Goal: Information Seeking & Learning: Find specific fact

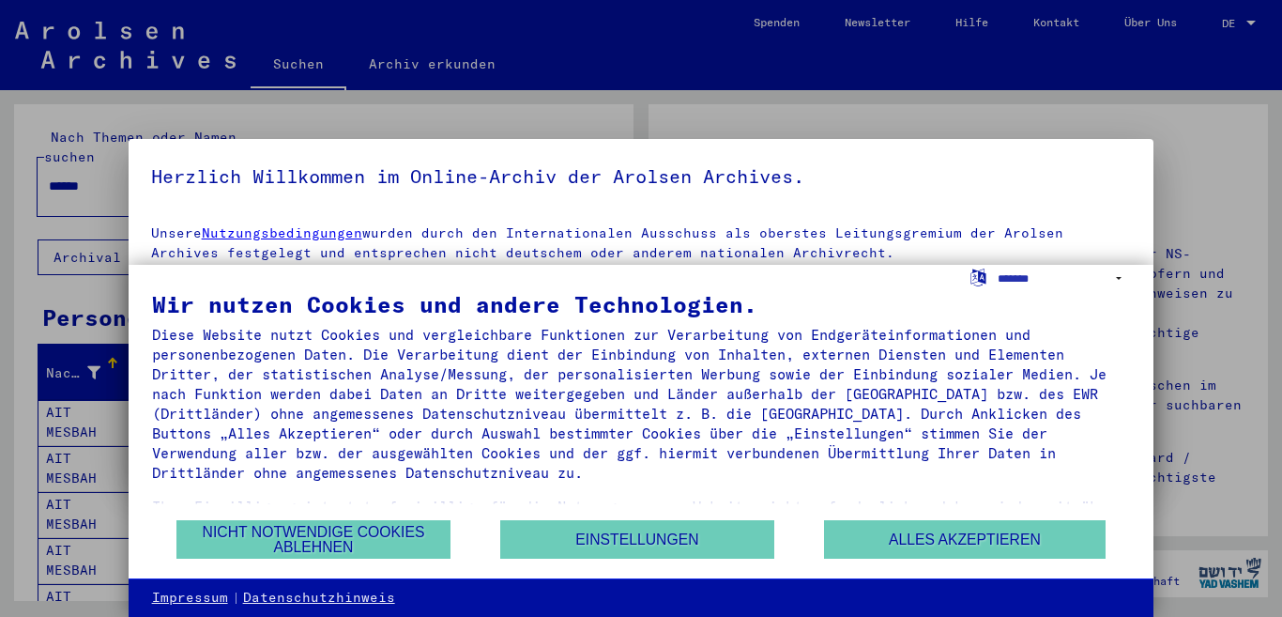
scroll to position [66, 0]
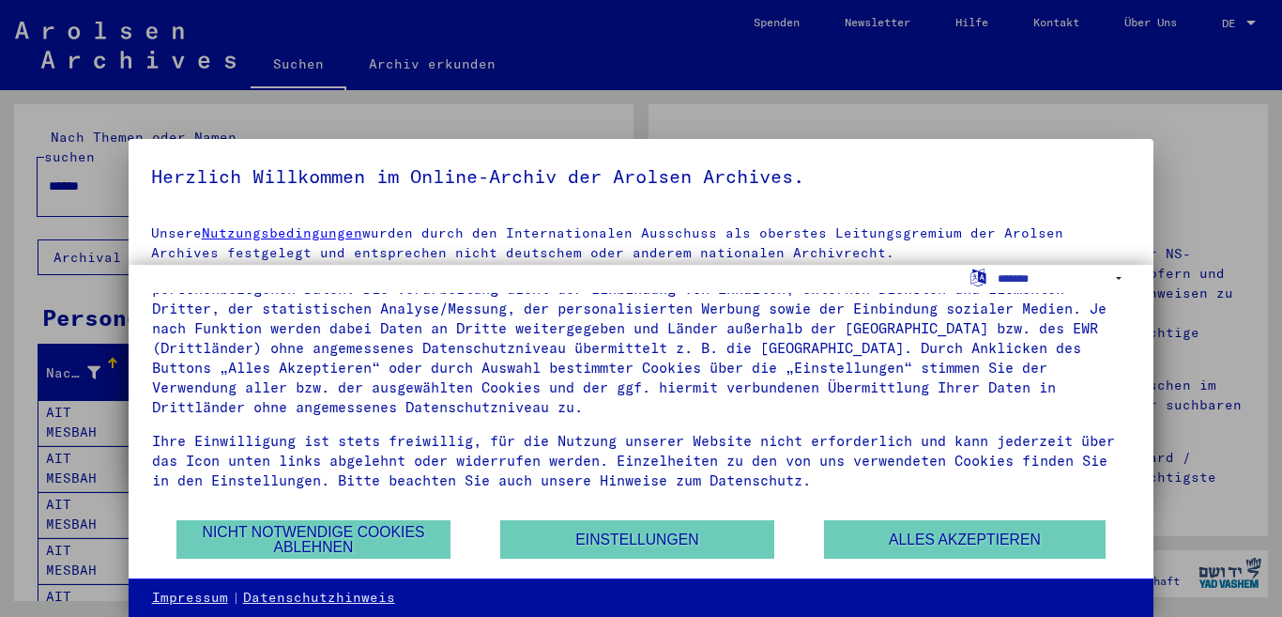
click at [277, 228] on link "Nutzungsbedingungen" at bounding box center [282, 232] width 161 height 17
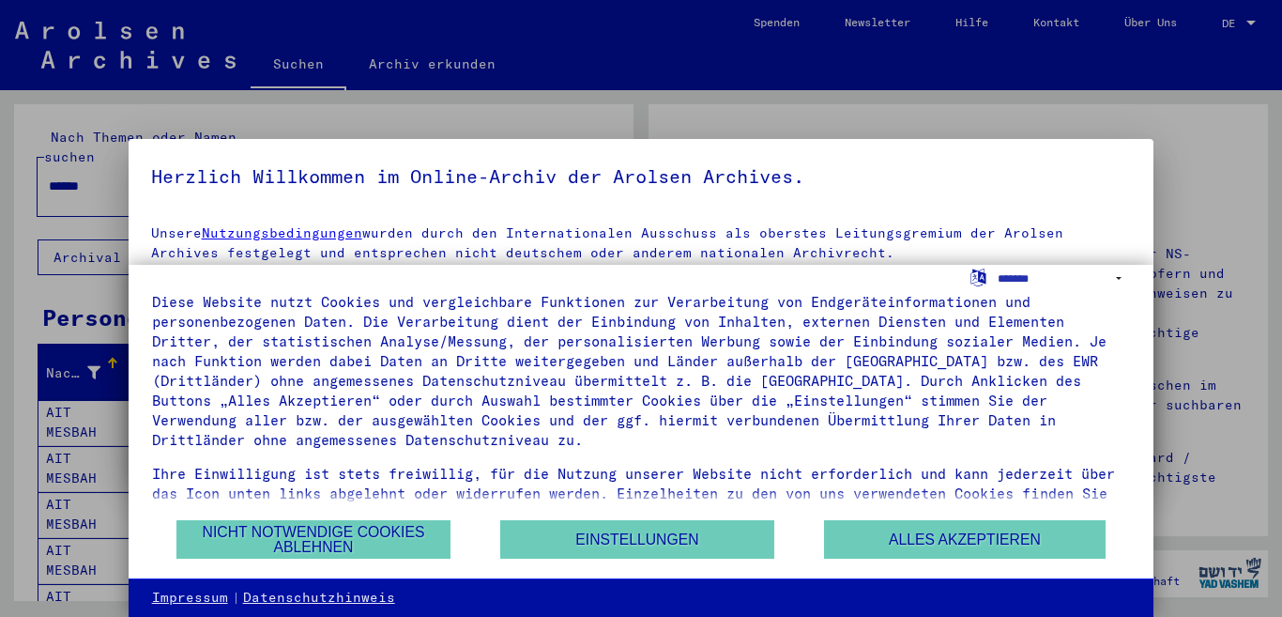
scroll to position [0, 0]
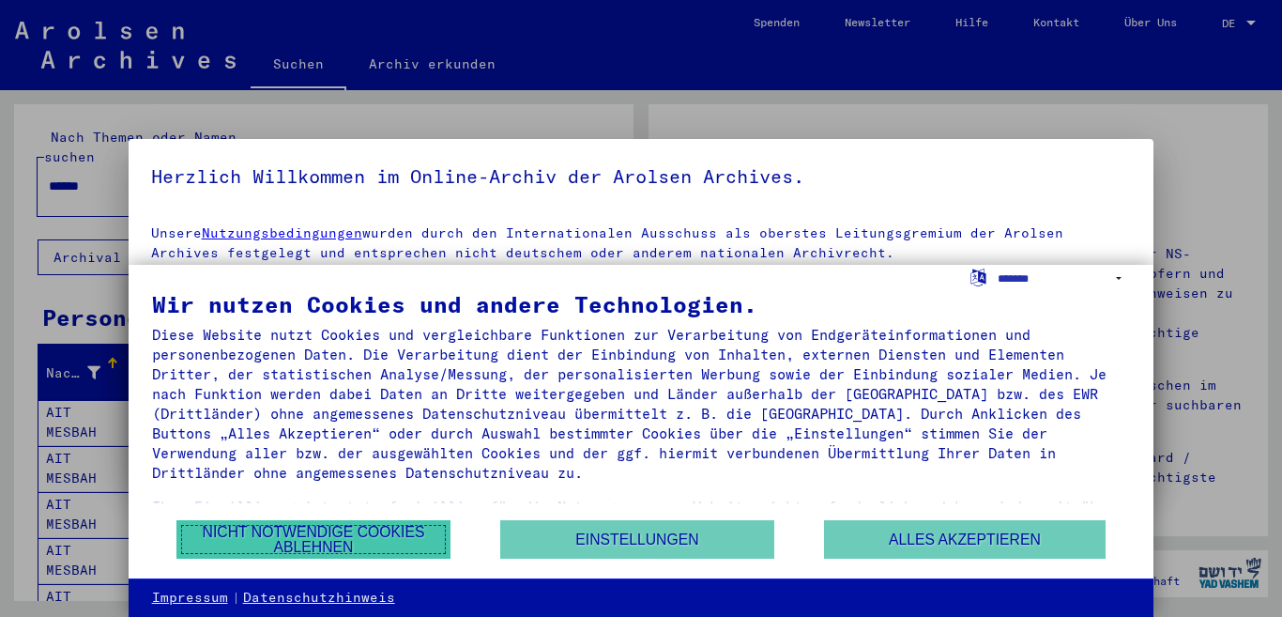
click at [342, 542] on button "Nicht notwendige Cookies ablehnen" at bounding box center [314, 539] width 274 height 38
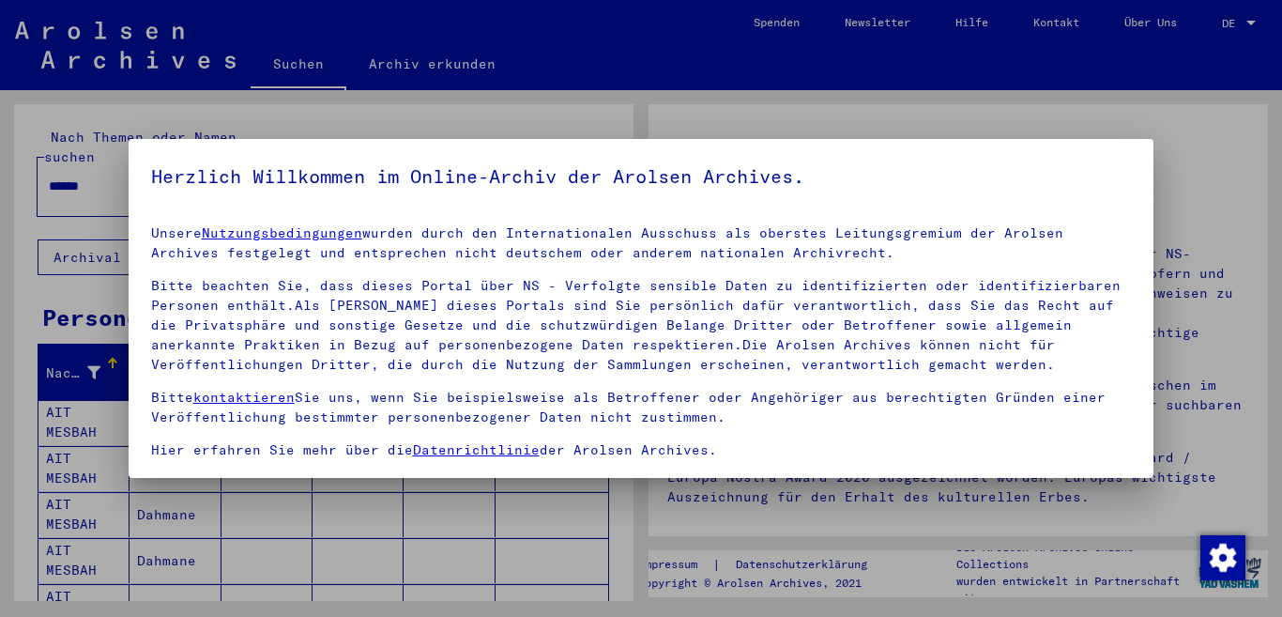
click at [249, 399] on link "kontaktieren" at bounding box center [243, 397] width 101 height 17
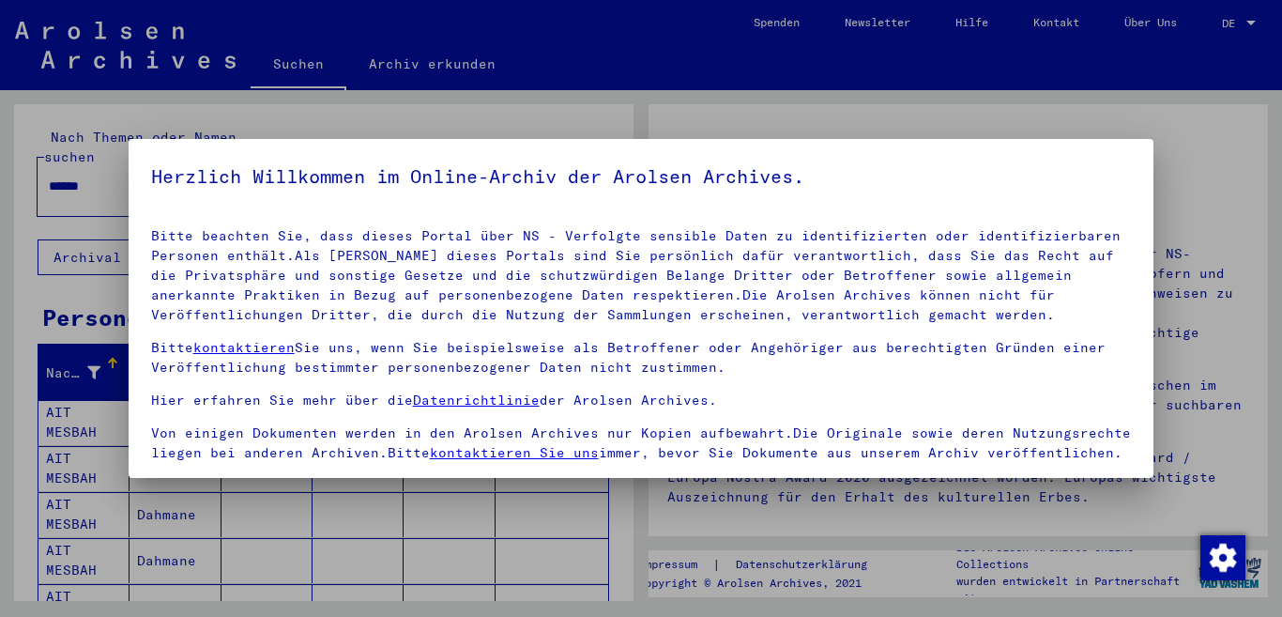
click at [510, 444] on link "kontaktieren Sie uns" at bounding box center [514, 452] width 169 height 17
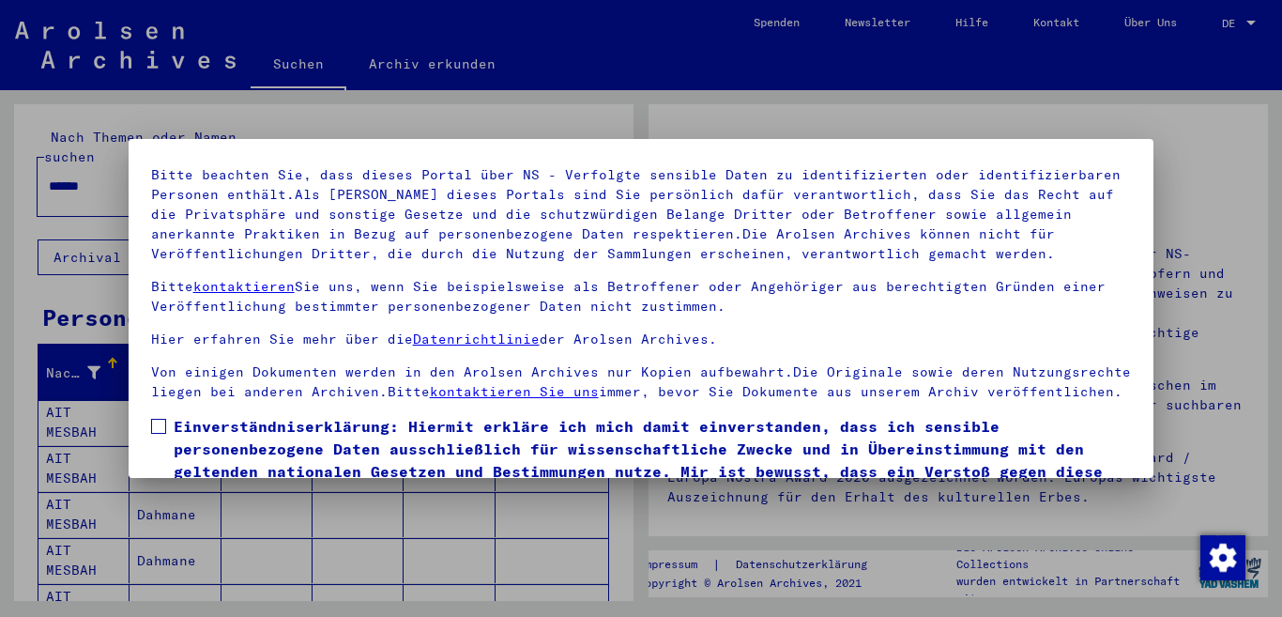
scroll to position [156, 0]
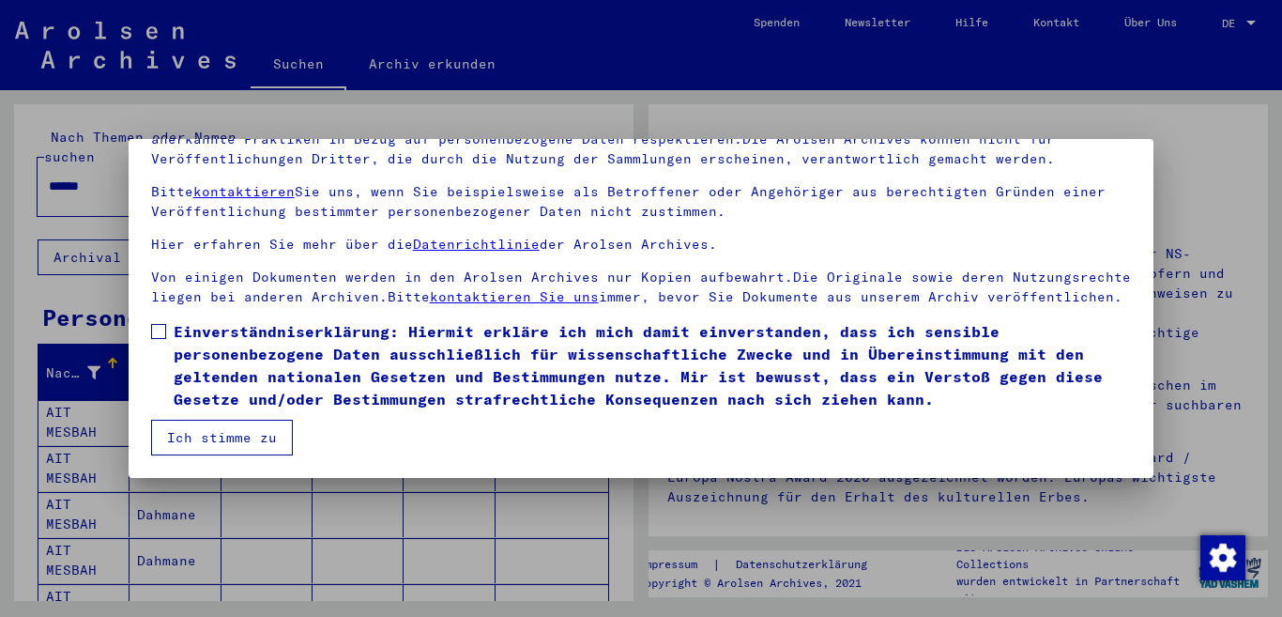
click at [230, 427] on button "Ich stimme zu" at bounding box center [222, 438] width 142 height 36
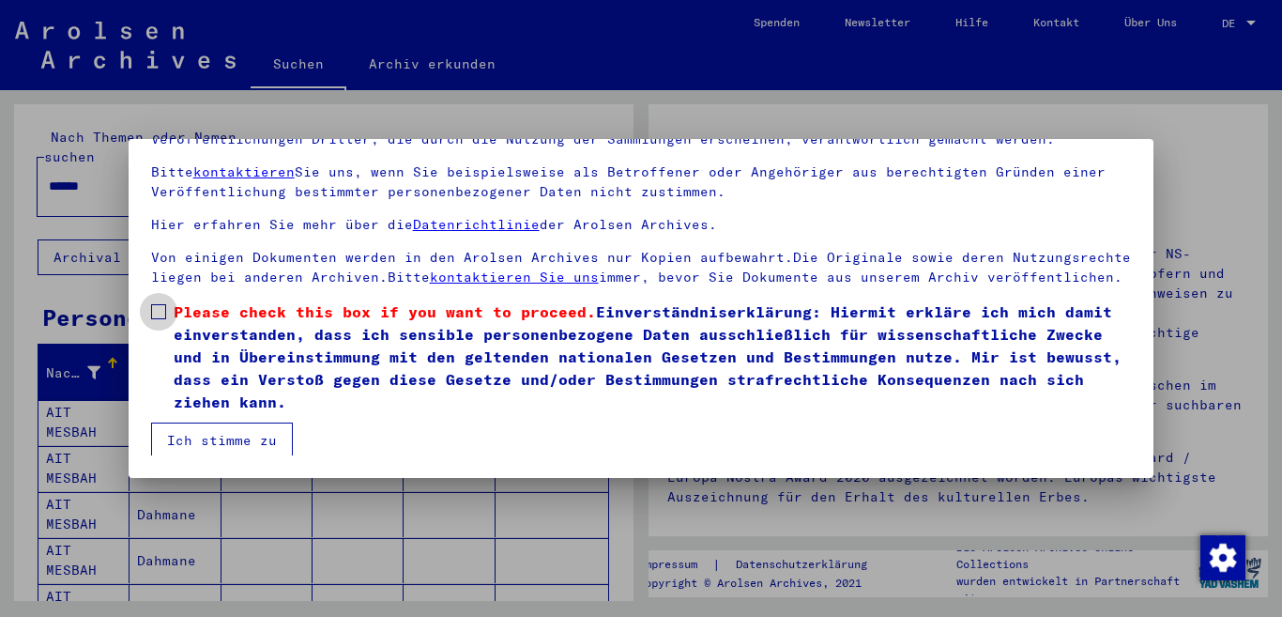
click at [230, 413] on span "Please check this box if you want to proceed. Einverständniserklärung: Hiermit …" at bounding box center [653, 356] width 959 height 113
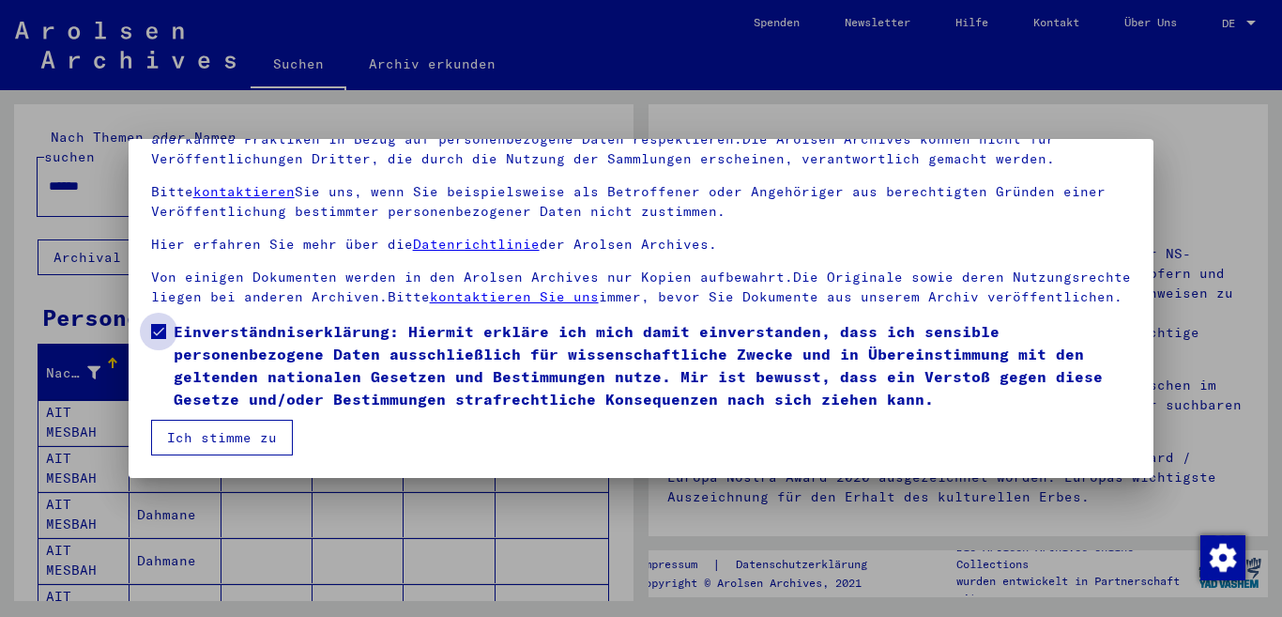
click at [174, 327] on span "Einverständniserklärung: Hiermit erkläre ich mich damit einverstanden, dass ich…" at bounding box center [653, 365] width 959 height 90
click at [223, 183] on link "kontaktieren" at bounding box center [243, 191] width 101 height 17
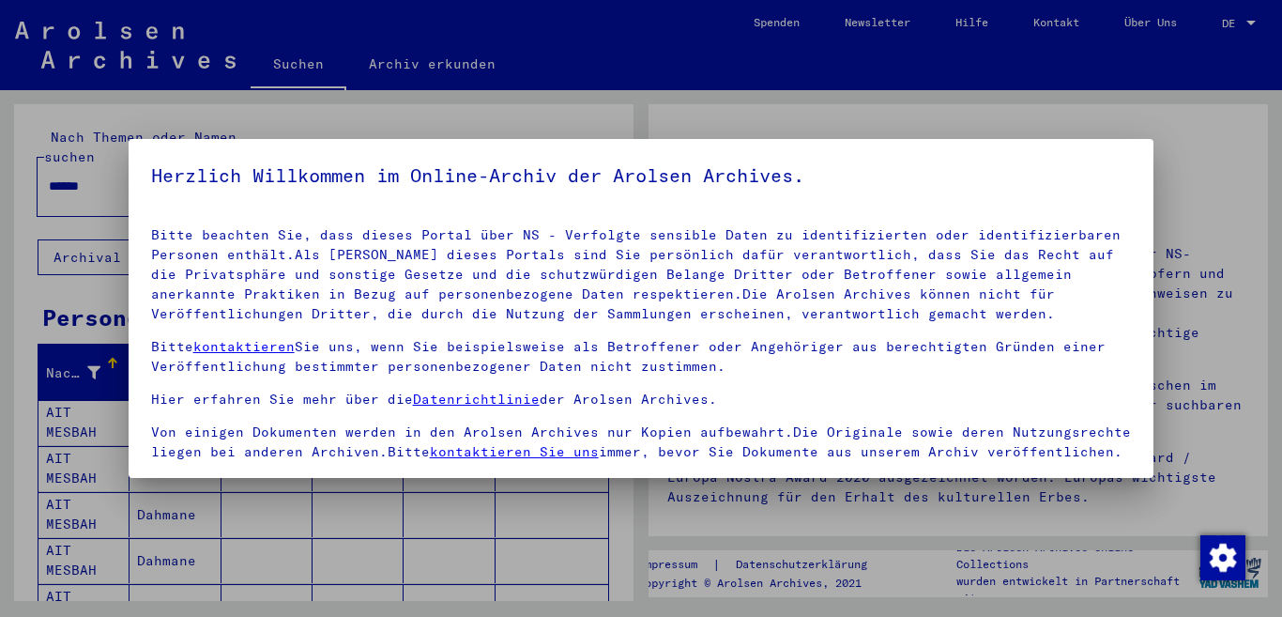
scroll to position [0, 0]
click at [478, 391] on link "Datenrichtlinie" at bounding box center [476, 399] width 127 height 17
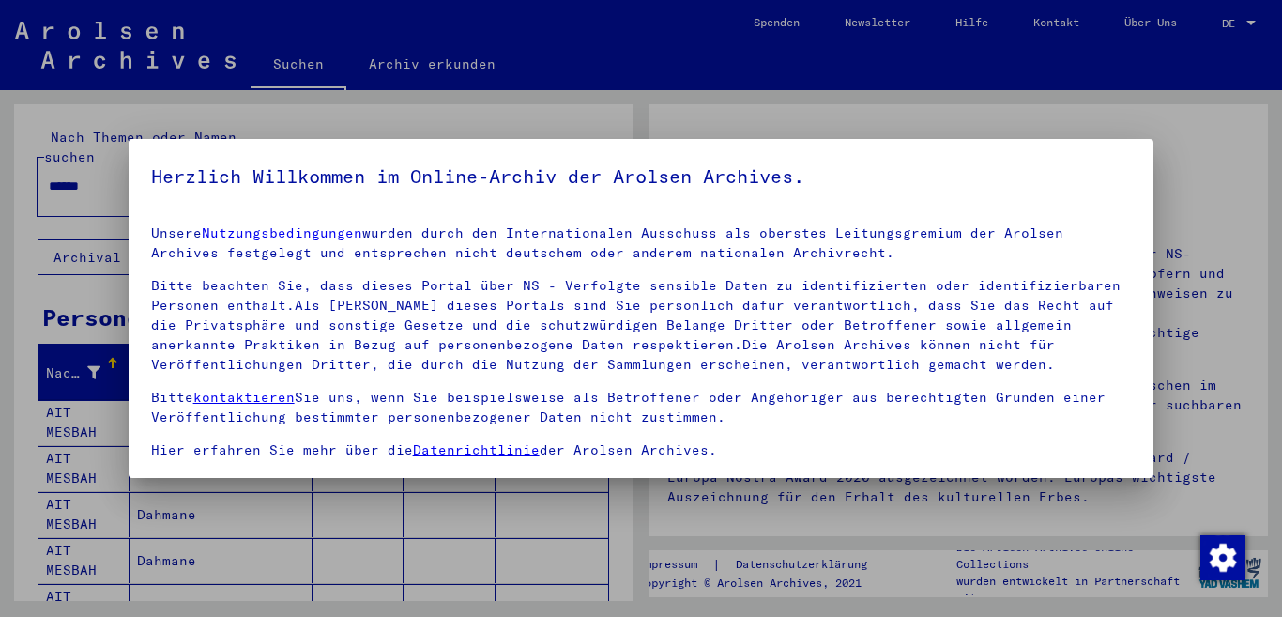
click at [309, 227] on link "Nutzungsbedingungen" at bounding box center [282, 232] width 161 height 17
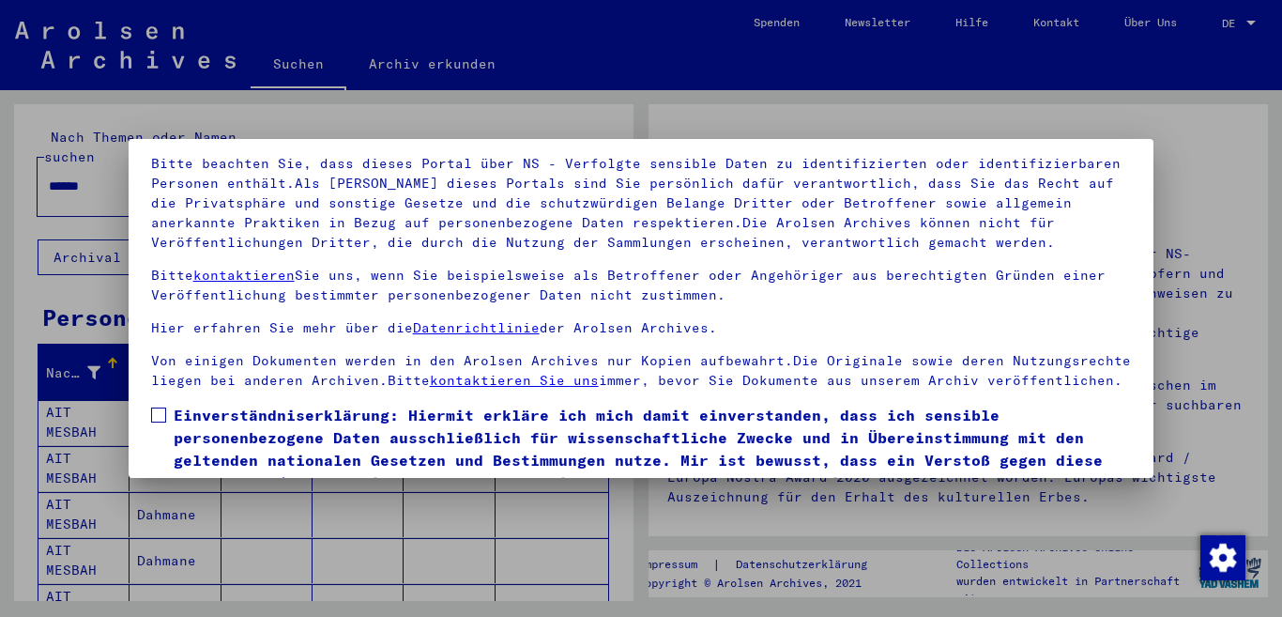
scroll to position [156, 0]
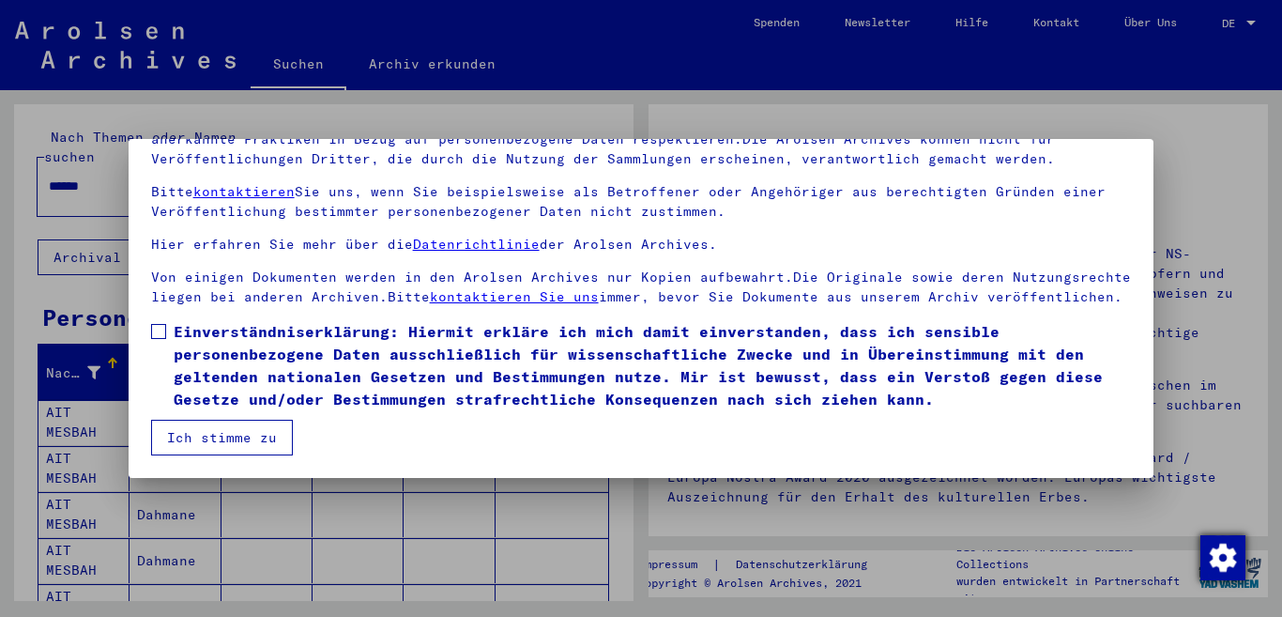
click at [1214, 555] on img "Zustimmung ändern" at bounding box center [1223, 557] width 45 height 45
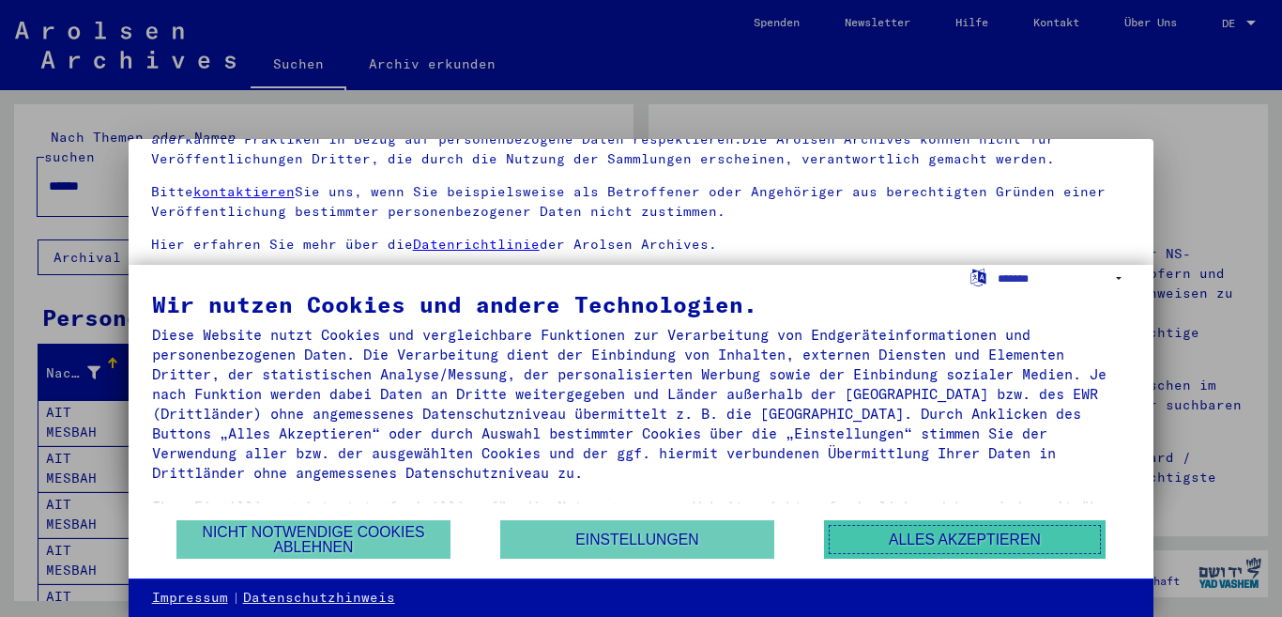
click at [952, 540] on button "Alles akzeptieren" at bounding box center [965, 539] width 282 height 38
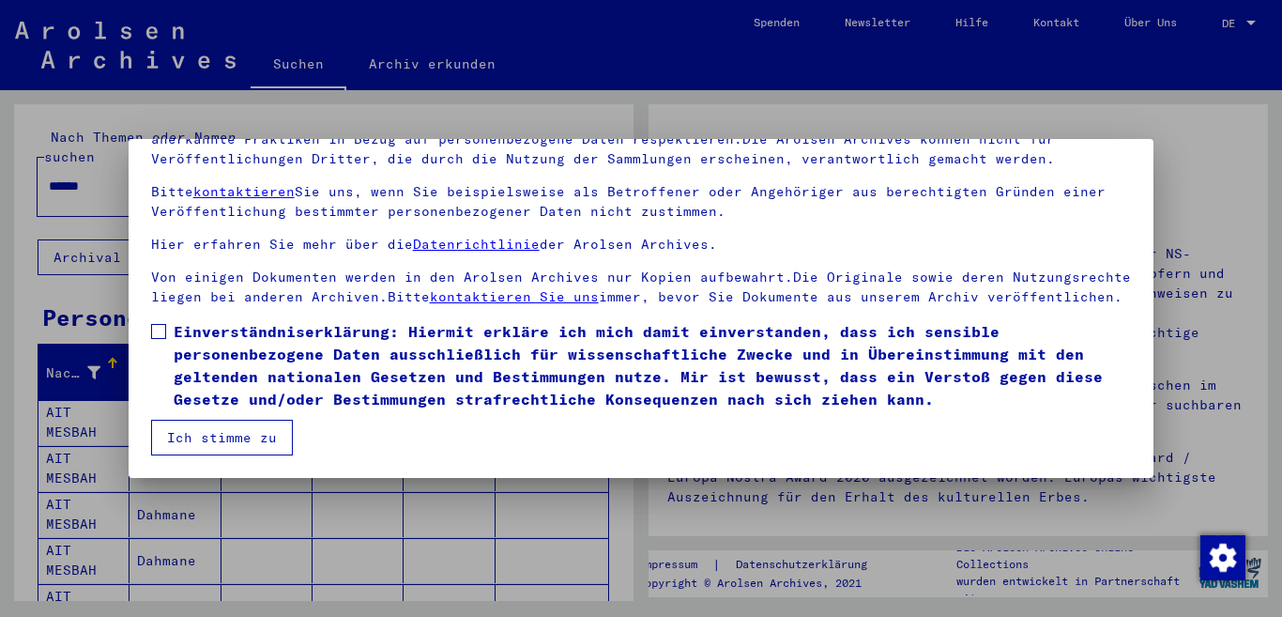
click at [485, 288] on link "kontaktieren Sie uns" at bounding box center [514, 296] width 169 height 17
click at [234, 421] on button "Ich stimme zu" at bounding box center [222, 438] width 142 height 36
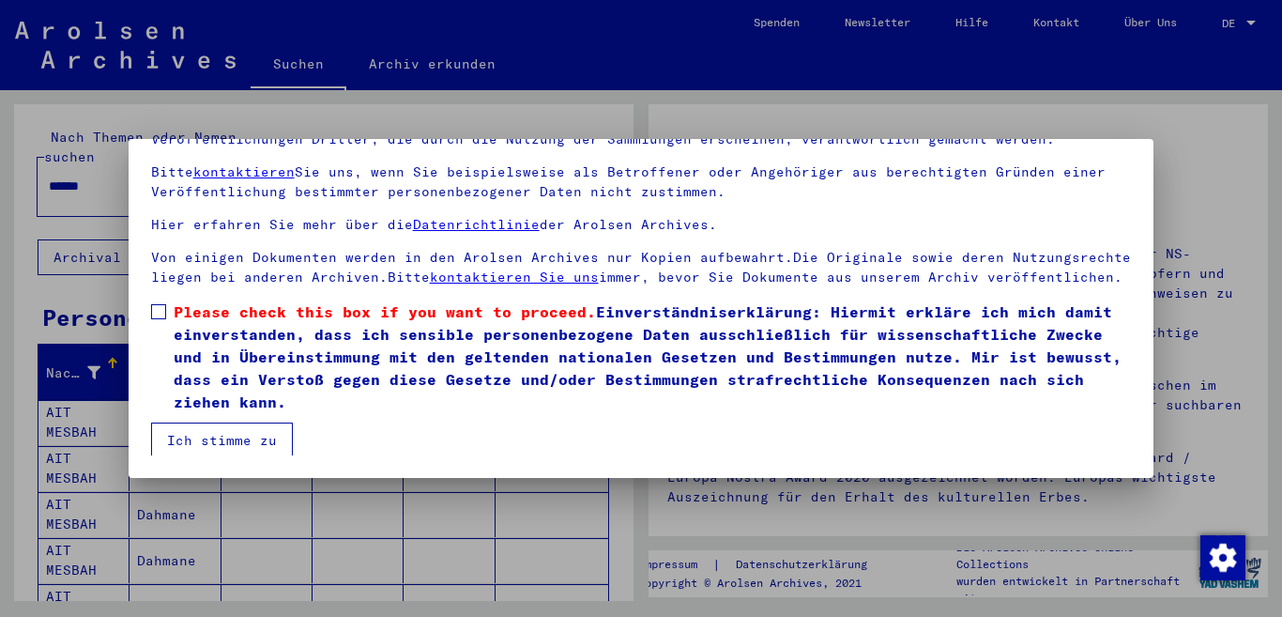
click at [240, 441] on button "Ich stimme zu" at bounding box center [222, 440] width 142 height 36
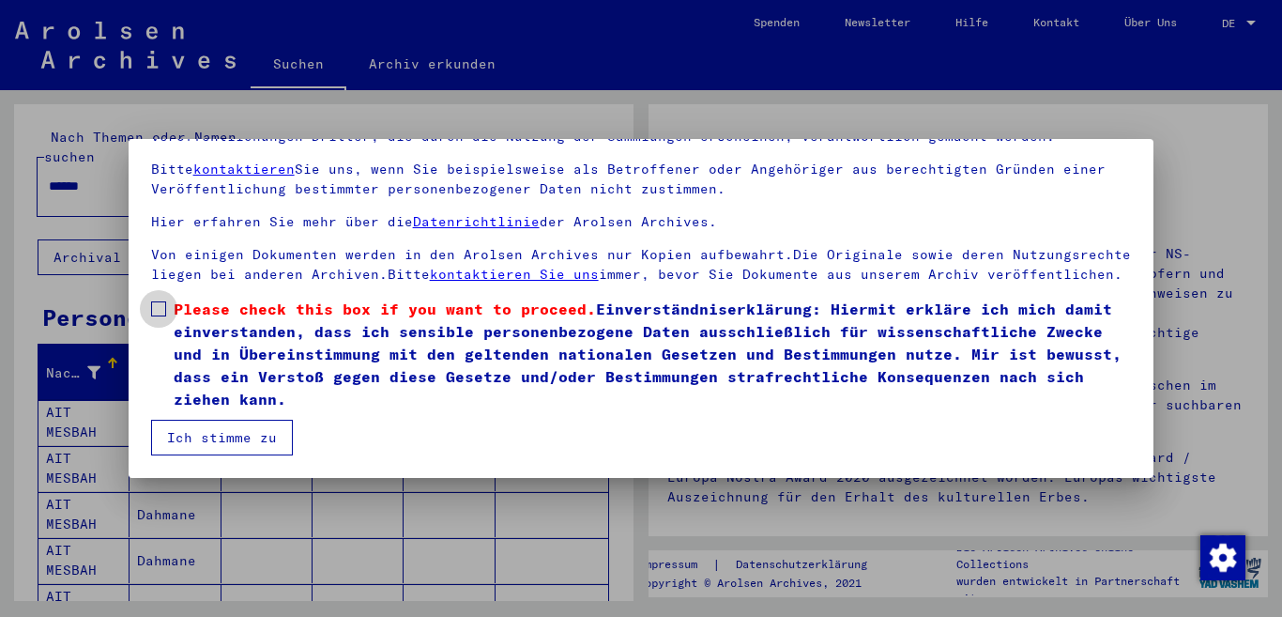
click at [251, 309] on span "Please check this box if you want to proceed." at bounding box center [385, 308] width 422 height 19
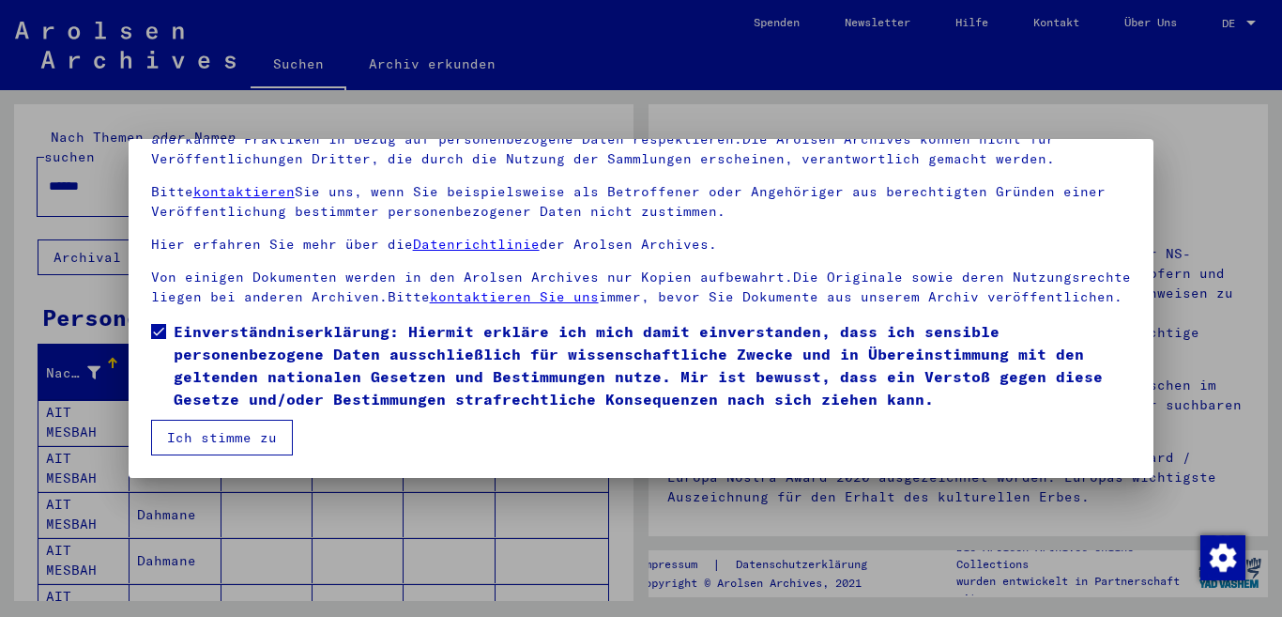
click at [148, 323] on mat-dialog-content "Unsere Nutzungsbedingungen wurden durch den Internationalen Ausschuss als obers…" at bounding box center [642, 254] width 1026 height 401
click at [524, 288] on link "kontaktieren Sie uns" at bounding box center [514, 296] width 169 height 17
click at [271, 435] on button "Ich stimme zu" at bounding box center [222, 438] width 142 height 36
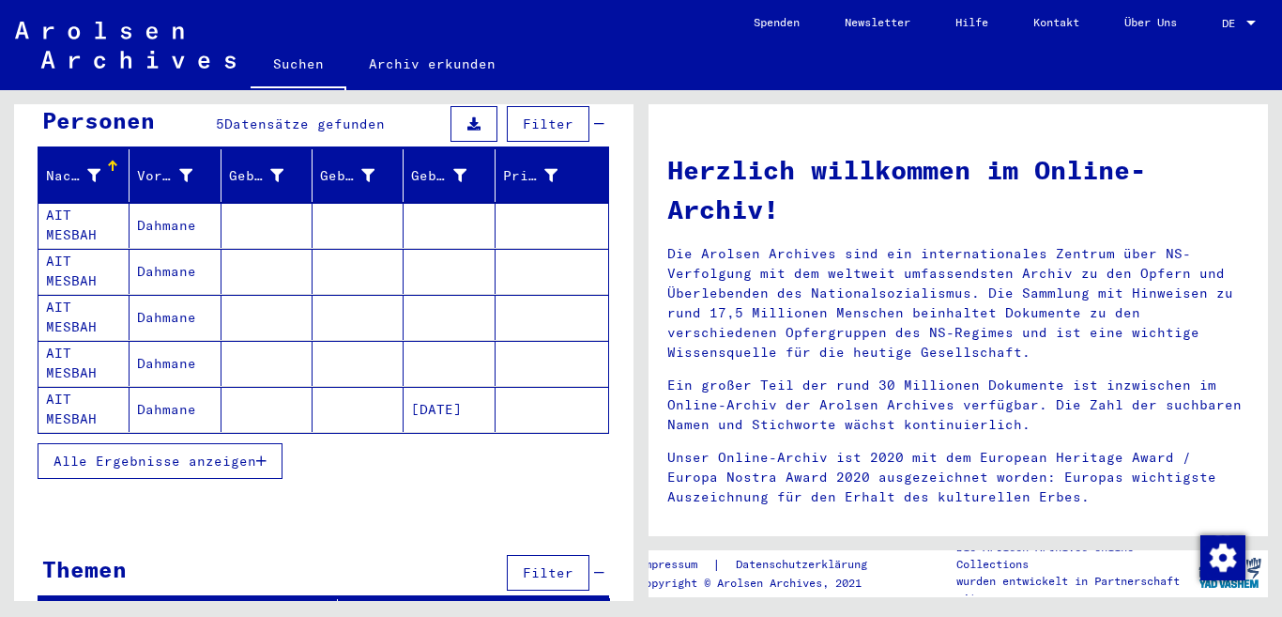
scroll to position [210, 0]
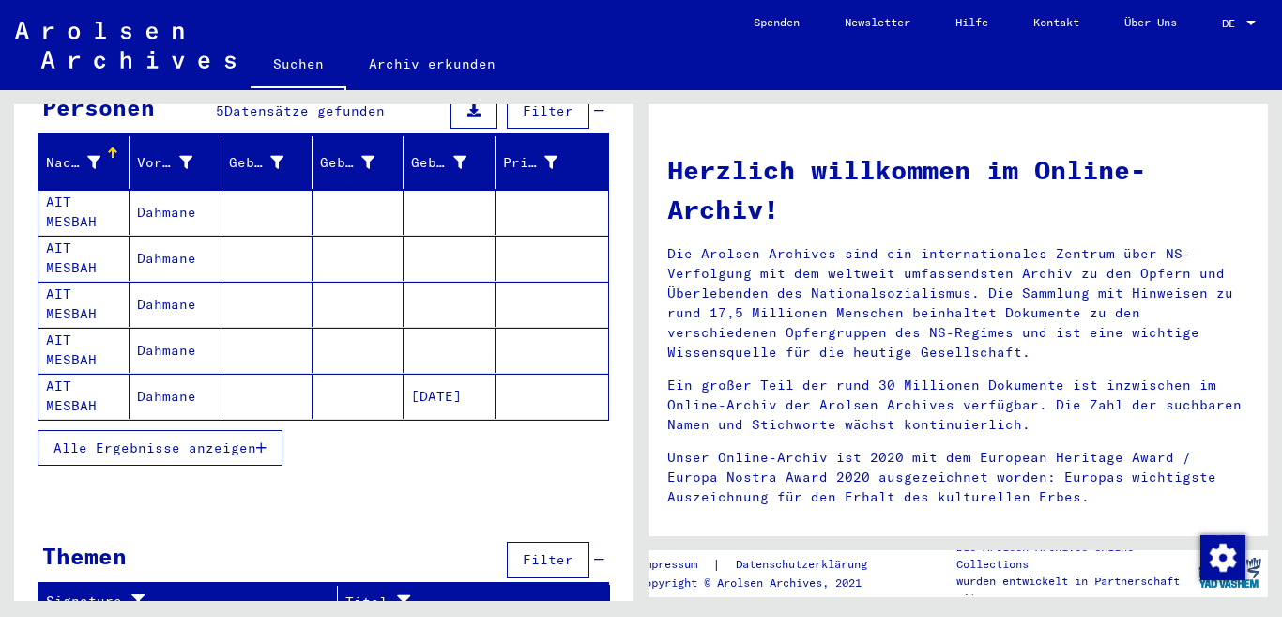
click at [1218, 588] on img at bounding box center [1230, 572] width 70 height 47
click at [1213, 606] on mat-sidenav-content "Suchen Archiv erkunden Detailfragen/-infos zu den Dokumenten? Stelle hier einen…" at bounding box center [641, 308] width 1282 height 617
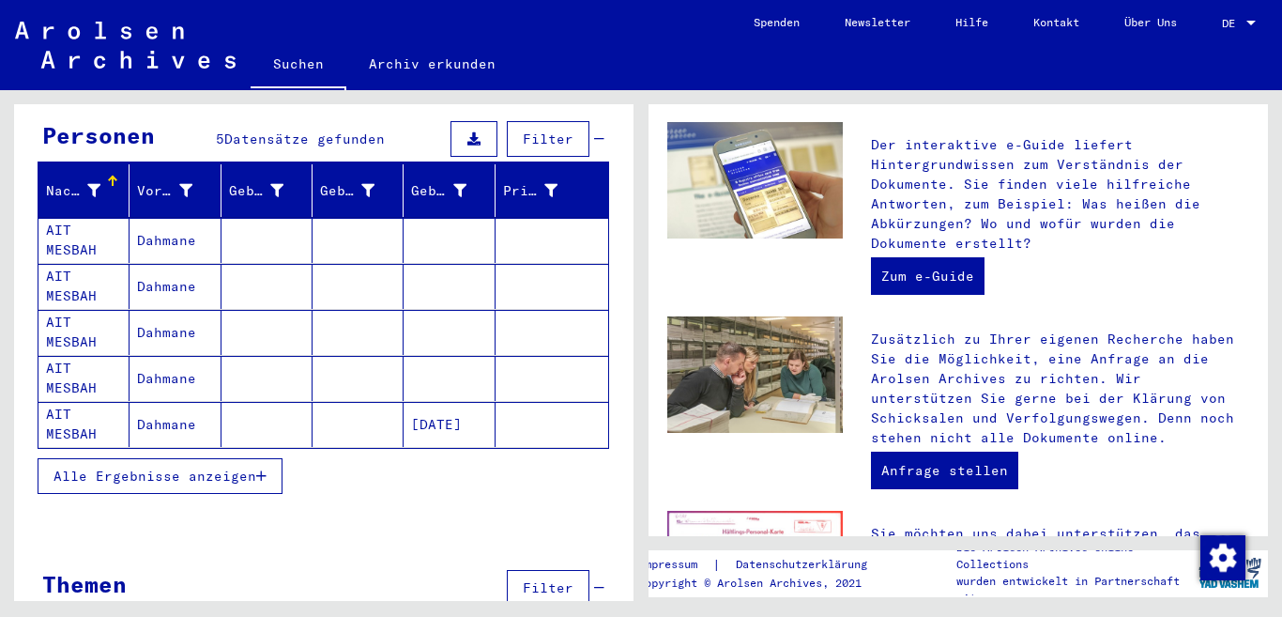
scroll to position [188, 0]
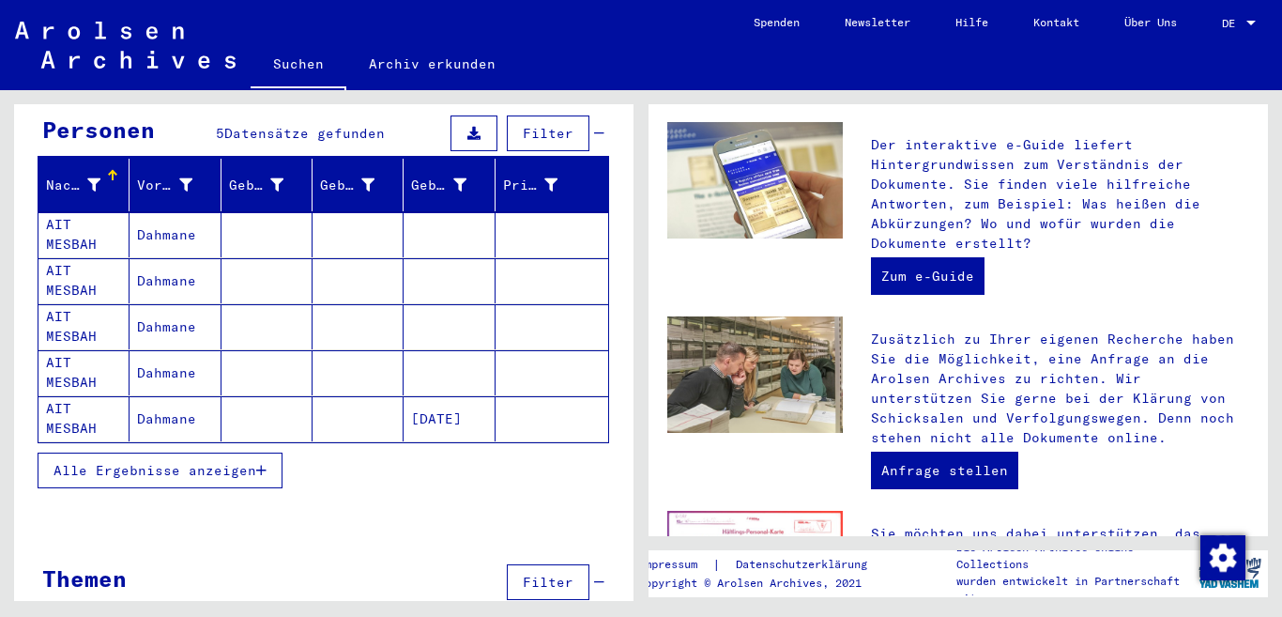
click at [417, 403] on mat-cell "[DATE]" at bounding box center [449, 418] width 91 height 45
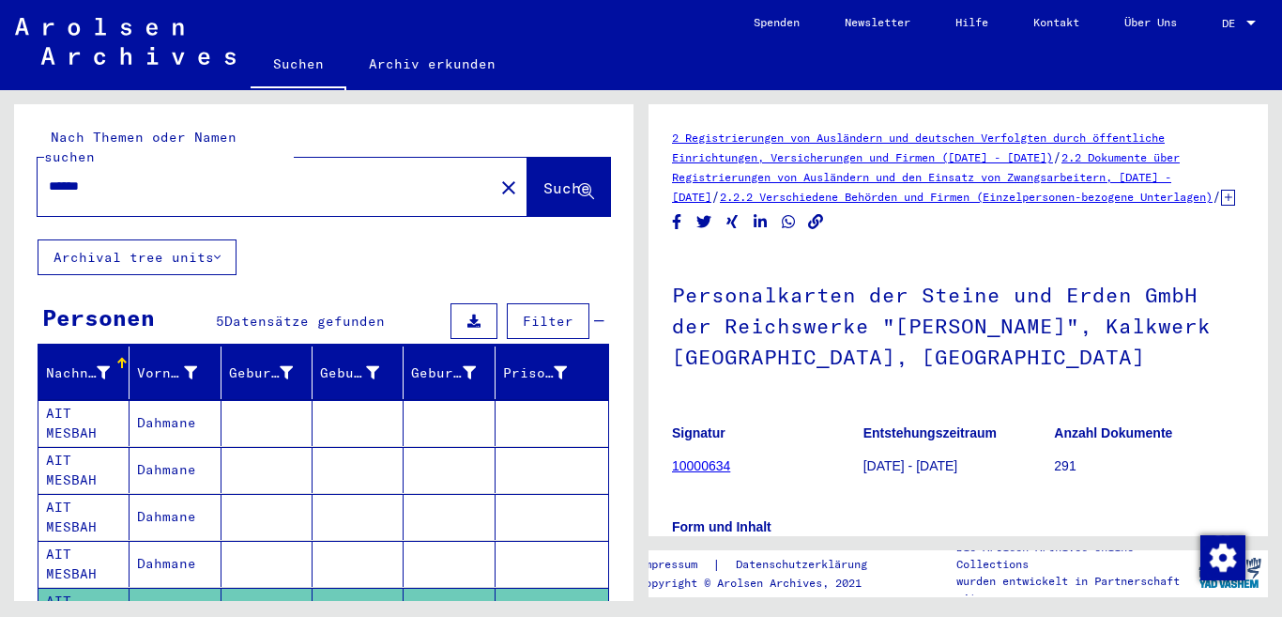
click at [105, 177] on input "******" at bounding box center [266, 187] width 434 height 20
type input "*"
click at [544, 178] on span "Suche" at bounding box center [567, 187] width 47 height 19
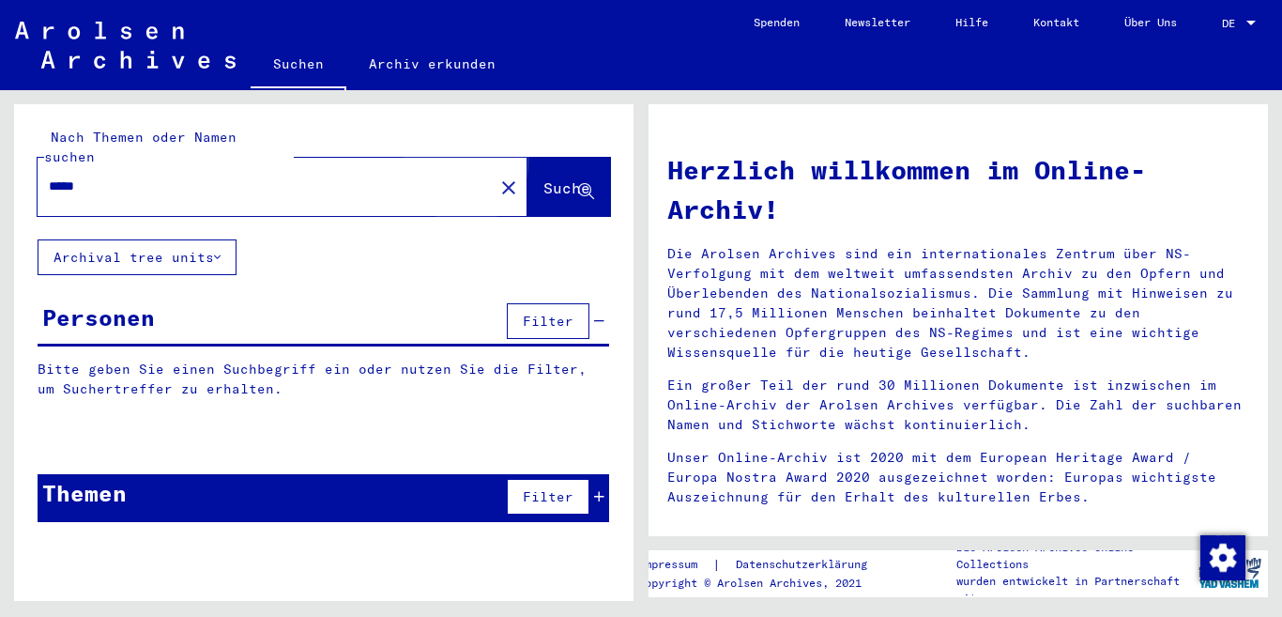
click at [544, 178] on span "Suche" at bounding box center [567, 187] width 47 height 19
click at [532, 313] on span "Filter" at bounding box center [548, 321] width 51 height 17
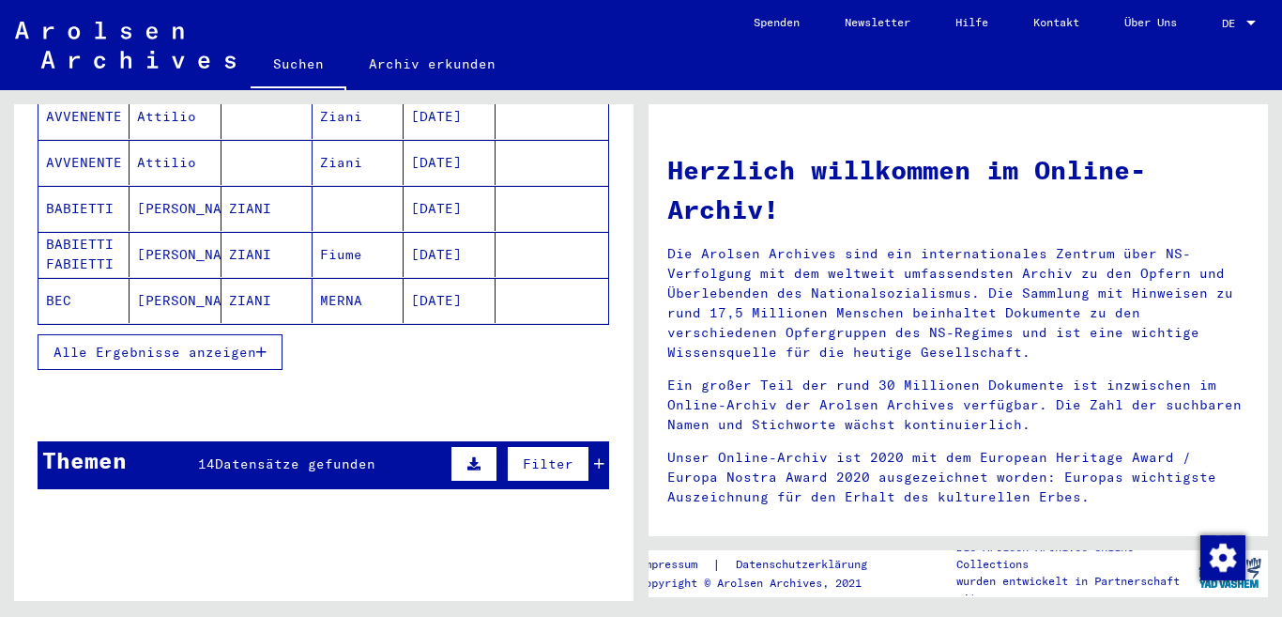
scroll to position [494, 0]
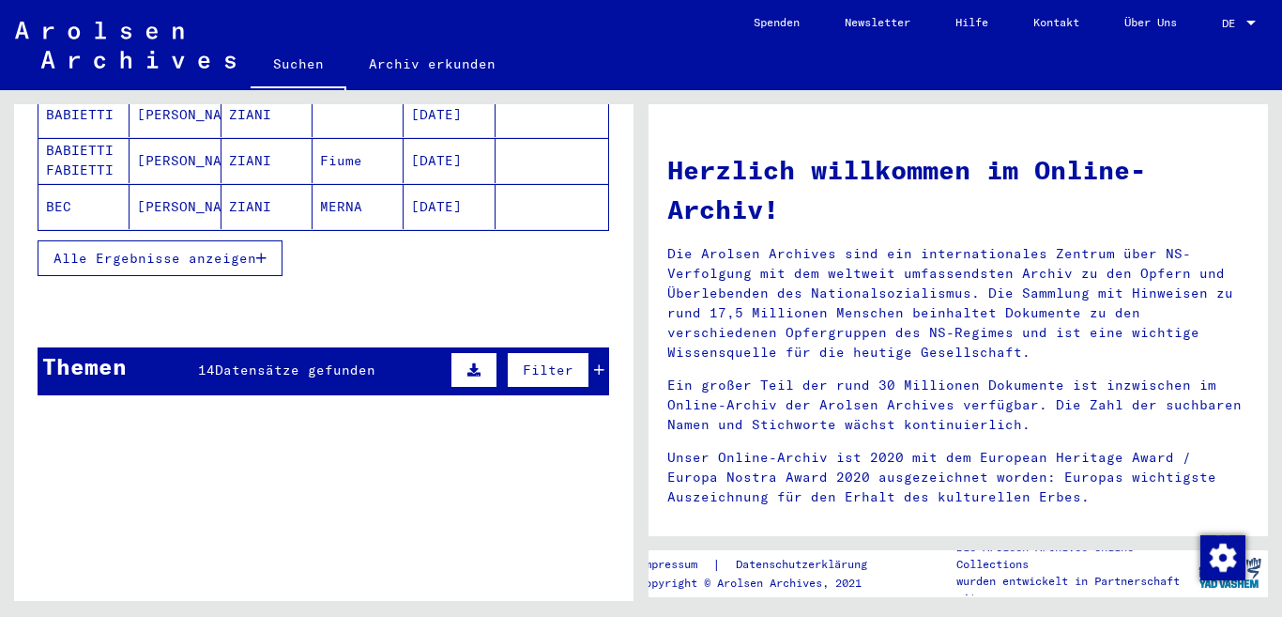
click at [540, 361] on span "Filter" at bounding box center [548, 369] width 51 height 17
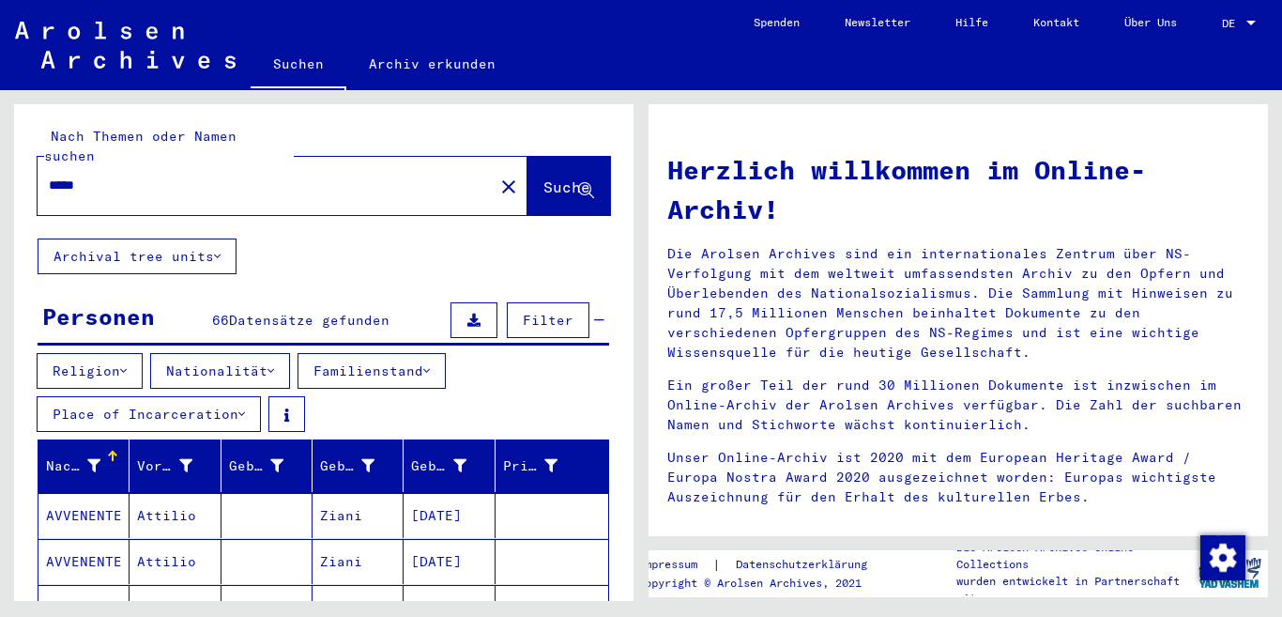
scroll to position [0, 0]
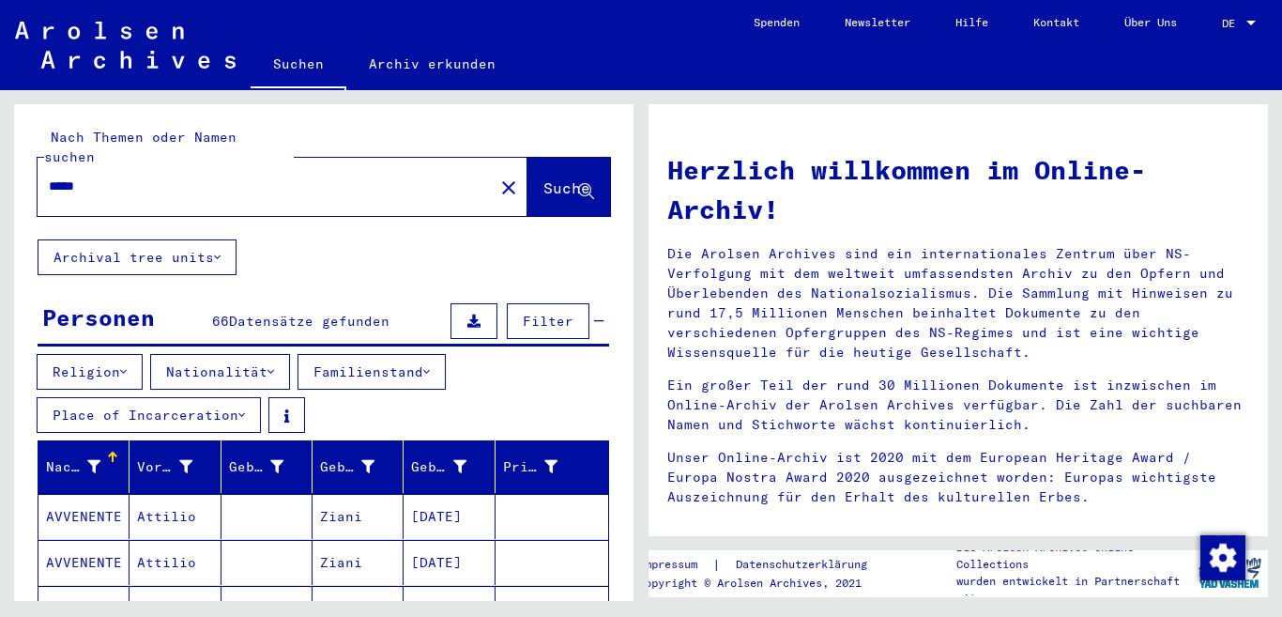
click at [90, 177] on input "*****" at bounding box center [260, 187] width 422 height 20
type input "*"
click at [528, 183] on button "Suche" at bounding box center [569, 187] width 83 height 58
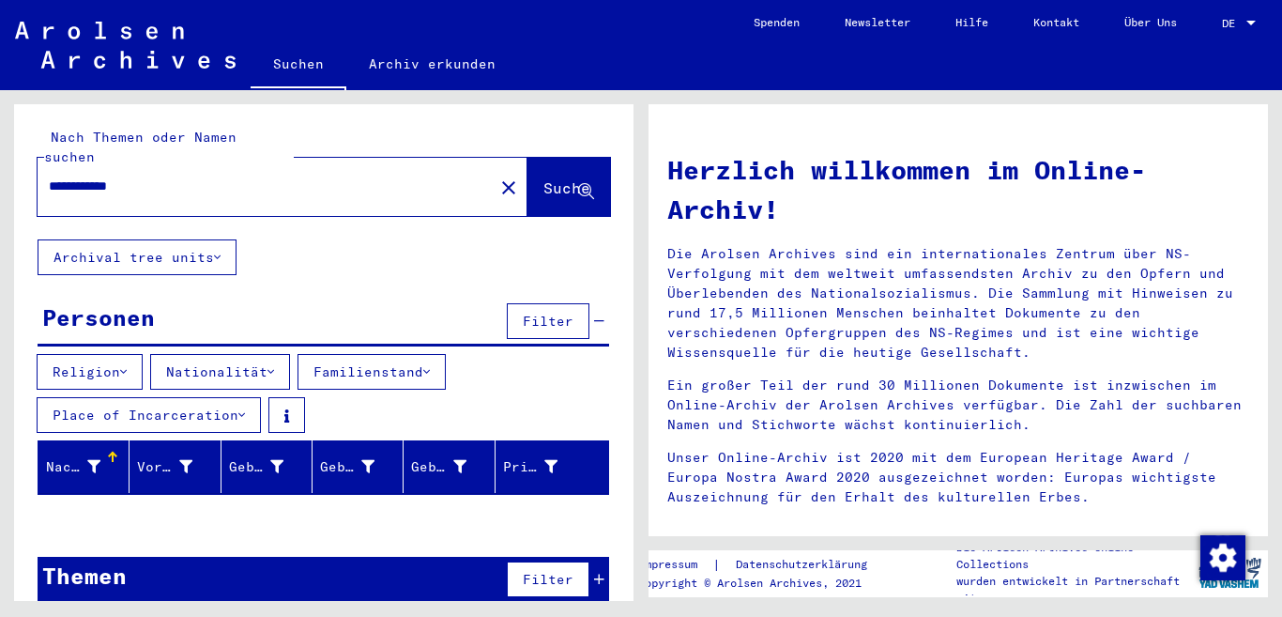
click at [62, 177] on input "**********" at bounding box center [260, 187] width 422 height 20
click at [528, 171] on button "Suche" at bounding box center [569, 187] width 83 height 58
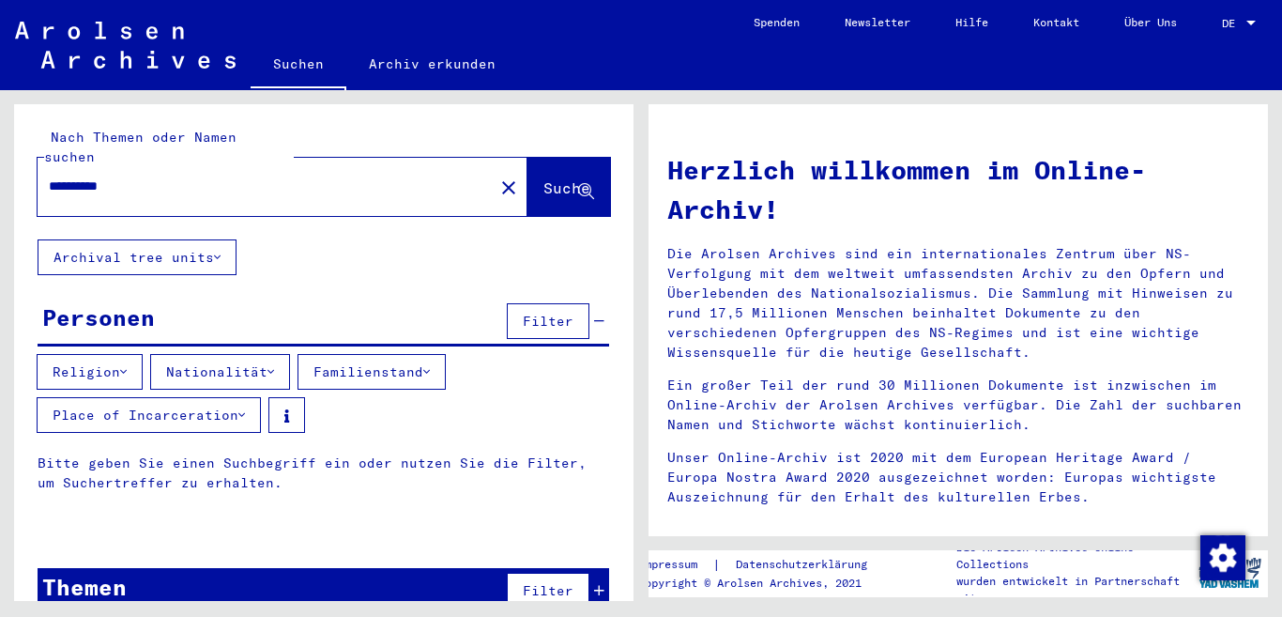
click at [554, 178] on span "Suche" at bounding box center [567, 187] width 47 height 19
click at [544, 178] on span "Suche" at bounding box center [567, 187] width 47 height 19
click at [530, 313] on span "Filter" at bounding box center [548, 321] width 51 height 17
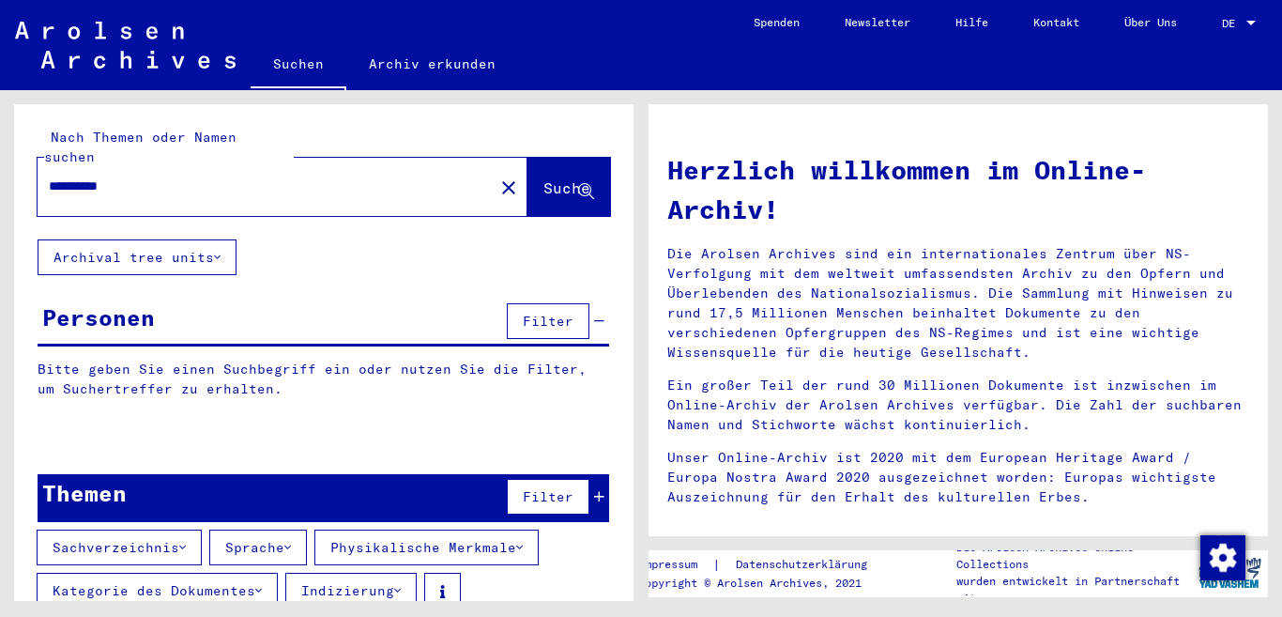
click at [530, 313] on span "Filter" at bounding box center [548, 321] width 51 height 17
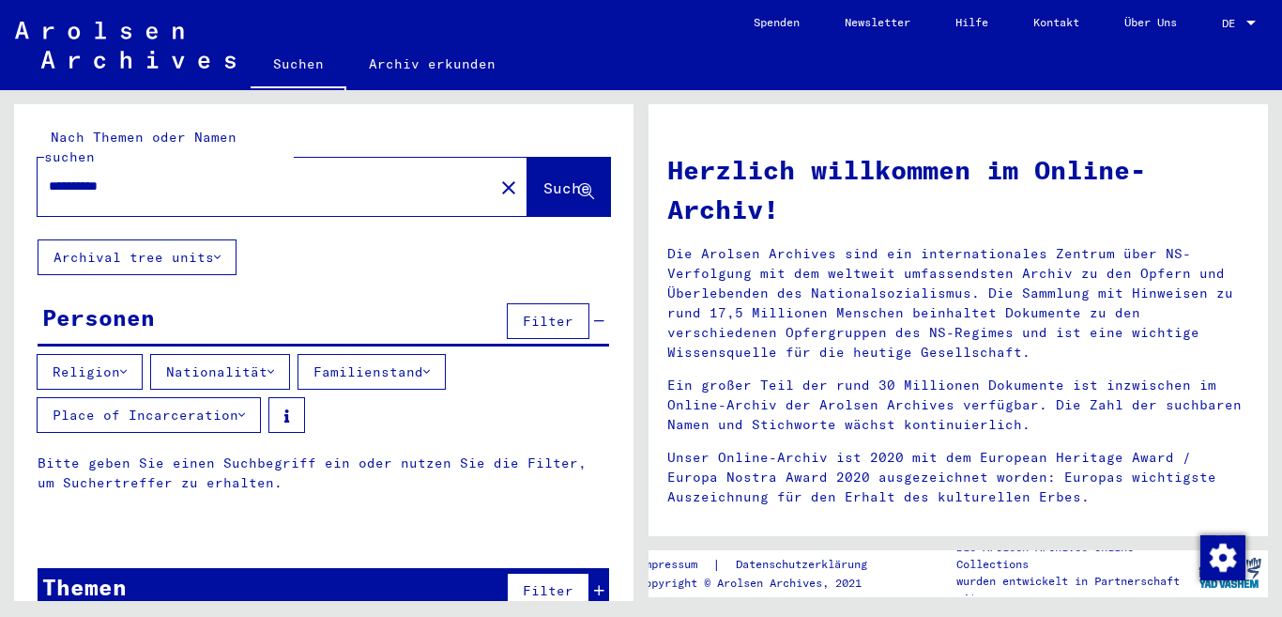
click at [530, 313] on span "Filter" at bounding box center [548, 321] width 51 height 17
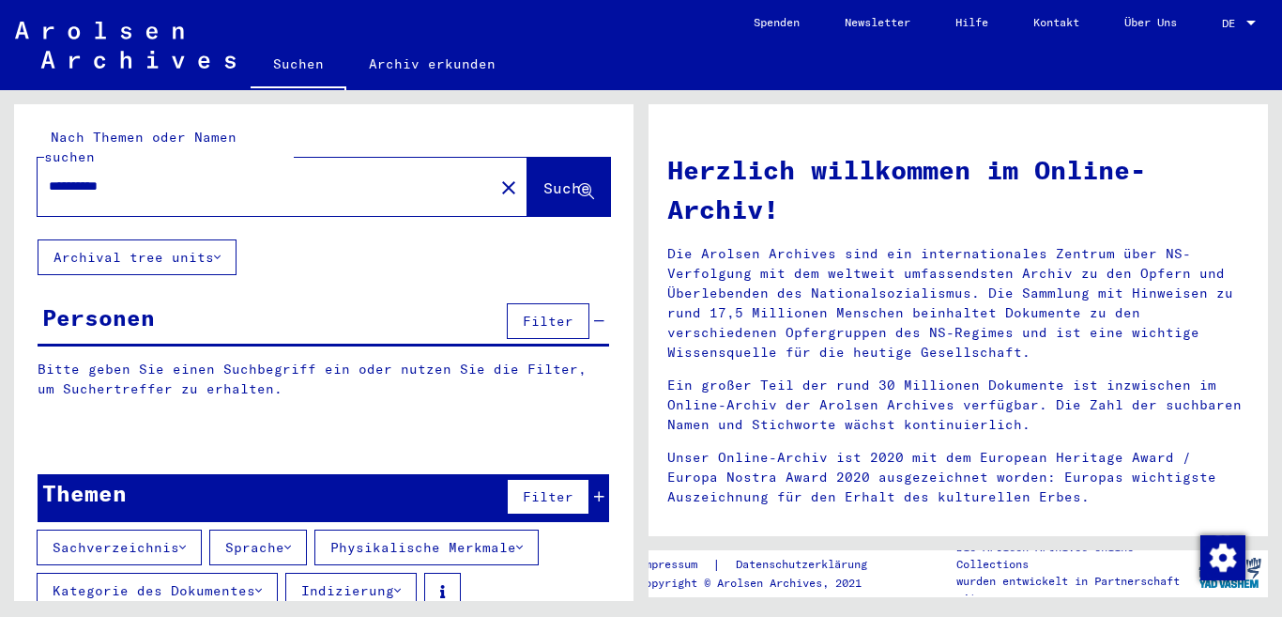
click at [137, 177] on input "*********" at bounding box center [260, 187] width 422 height 20
type input "*"
click at [528, 158] on button "Suche" at bounding box center [569, 187] width 83 height 58
click at [544, 178] on span "Suche" at bounding box center [567, 187] width 47 height 19
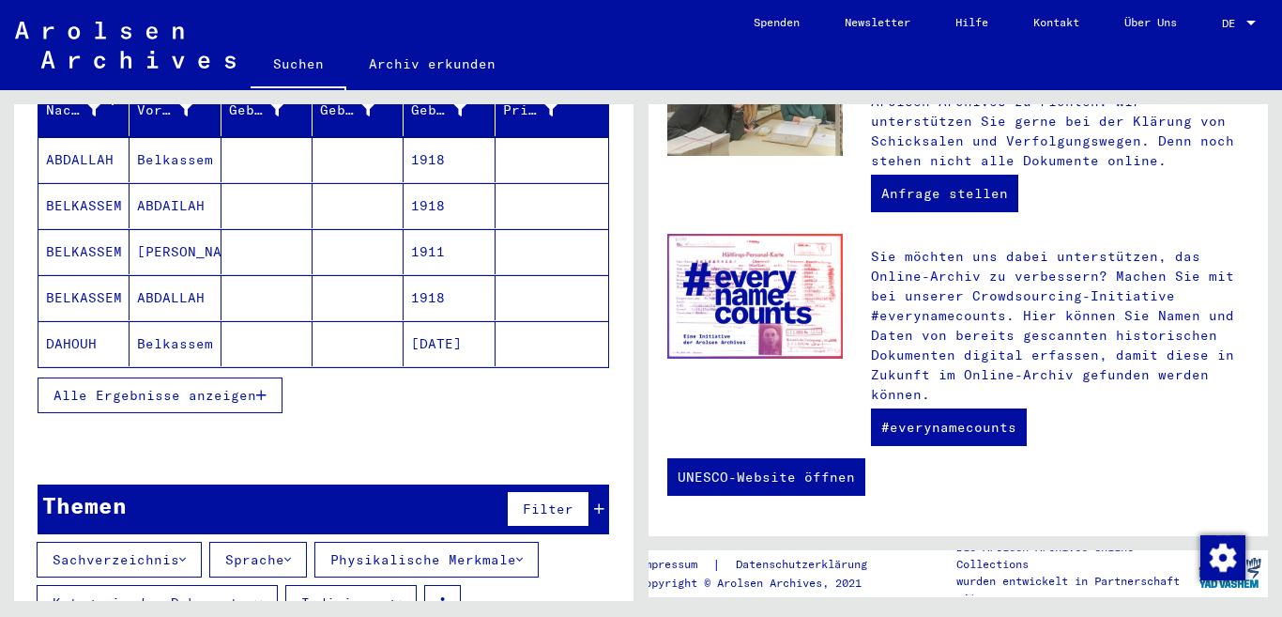
scroll to position [277, 0]
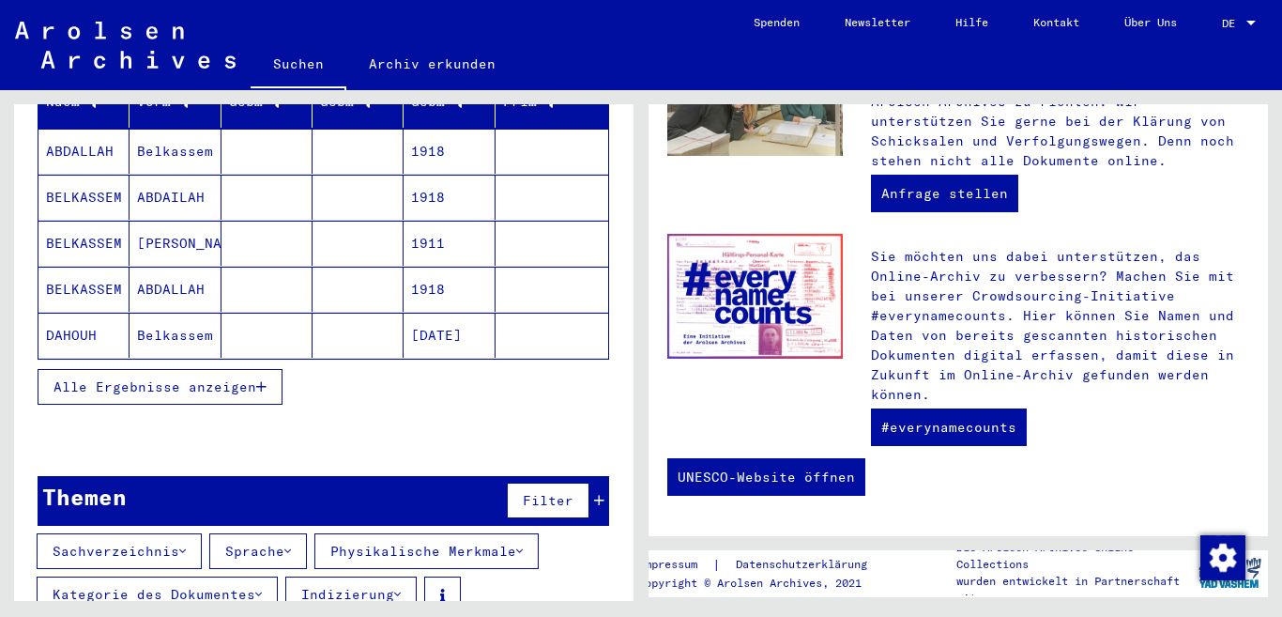
click at [507, 483] on button "Filter" at bounding box center [548, 501] width 83 height 36
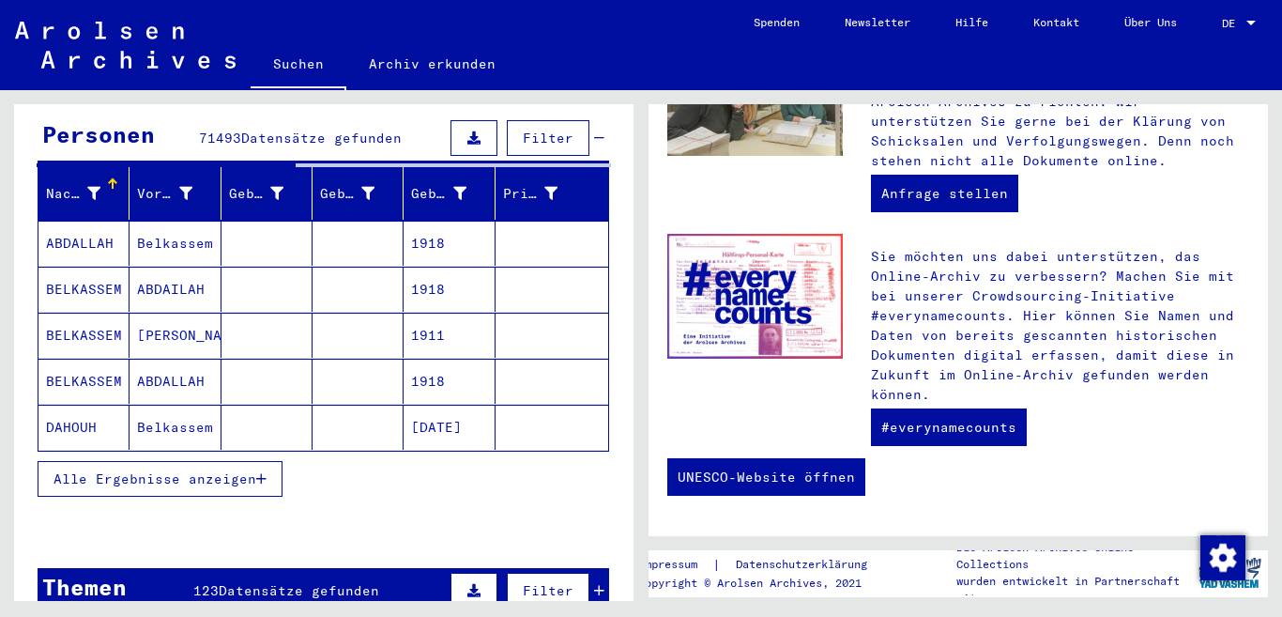
scroll to position [179, 0]
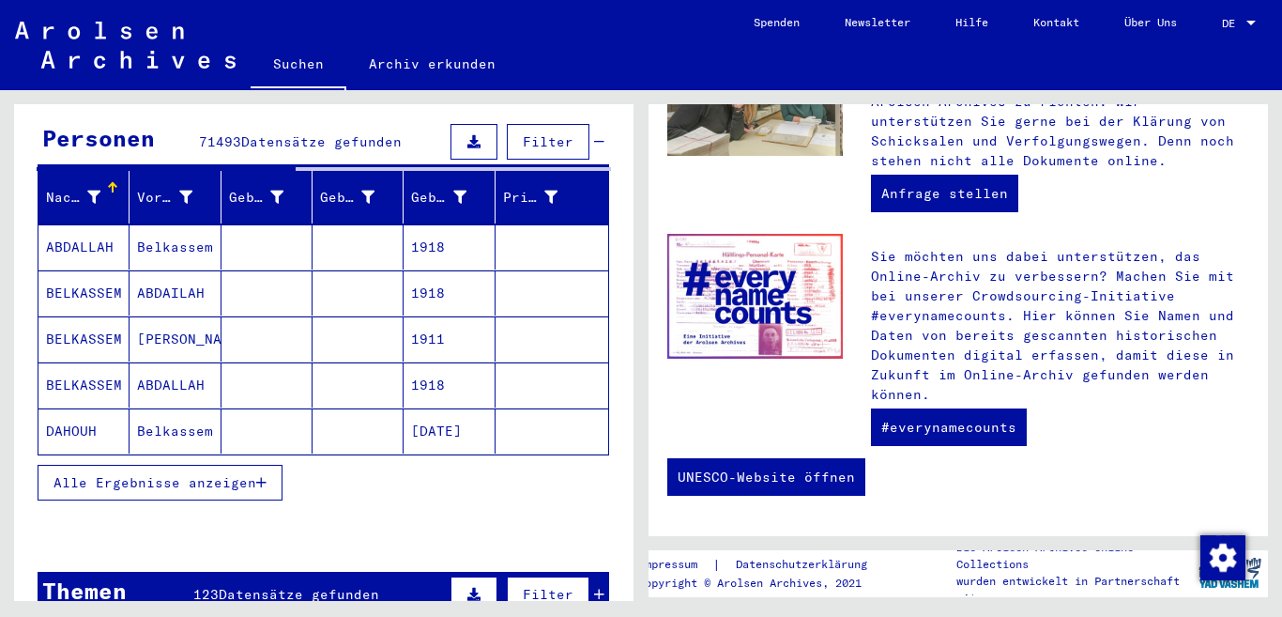
click at [451, 578] on button at bounding box center [474, 594] width 47 height 36
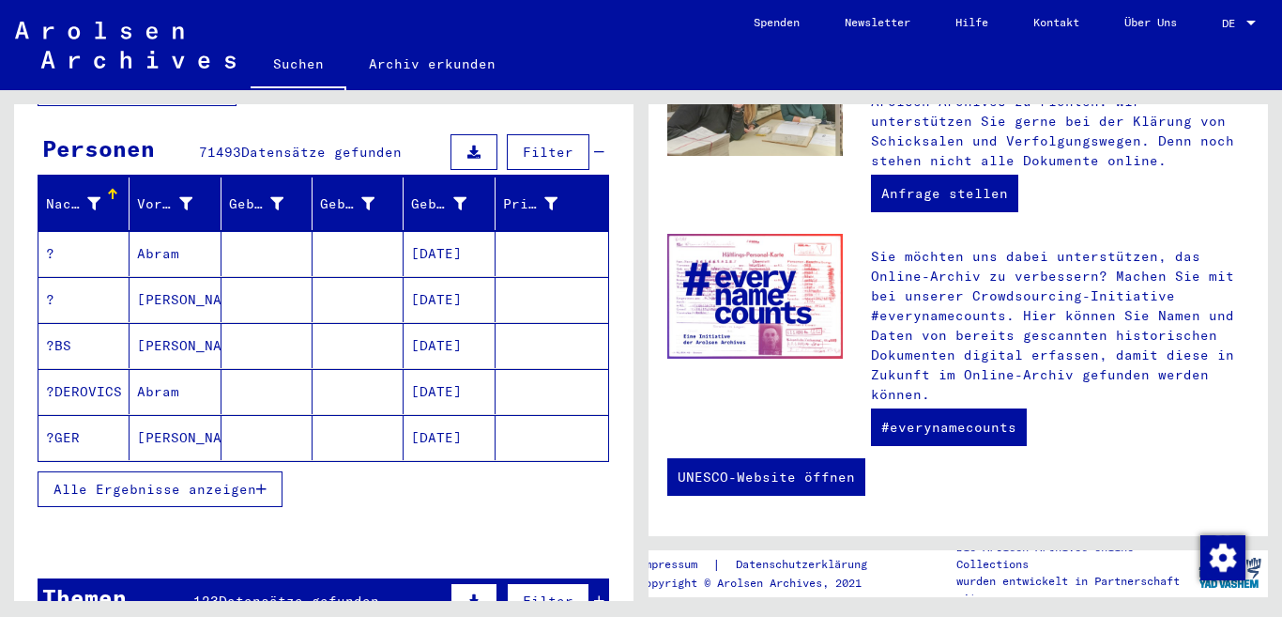
scroll to position [0, 0]
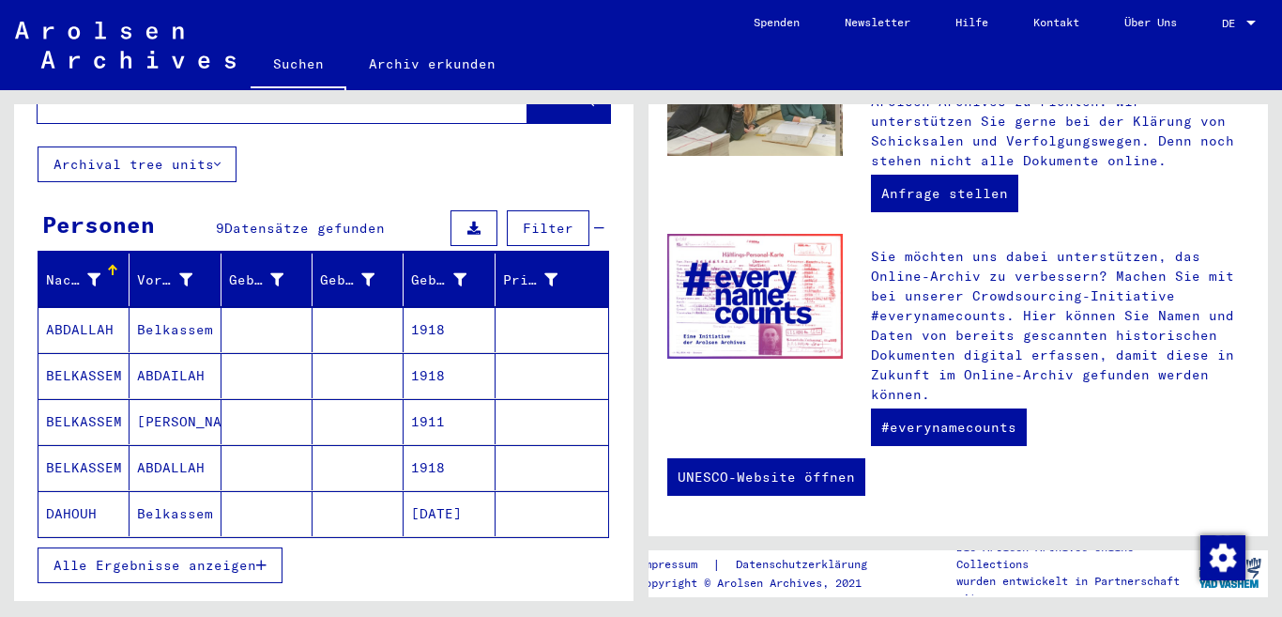
scroll to position [94, 0]
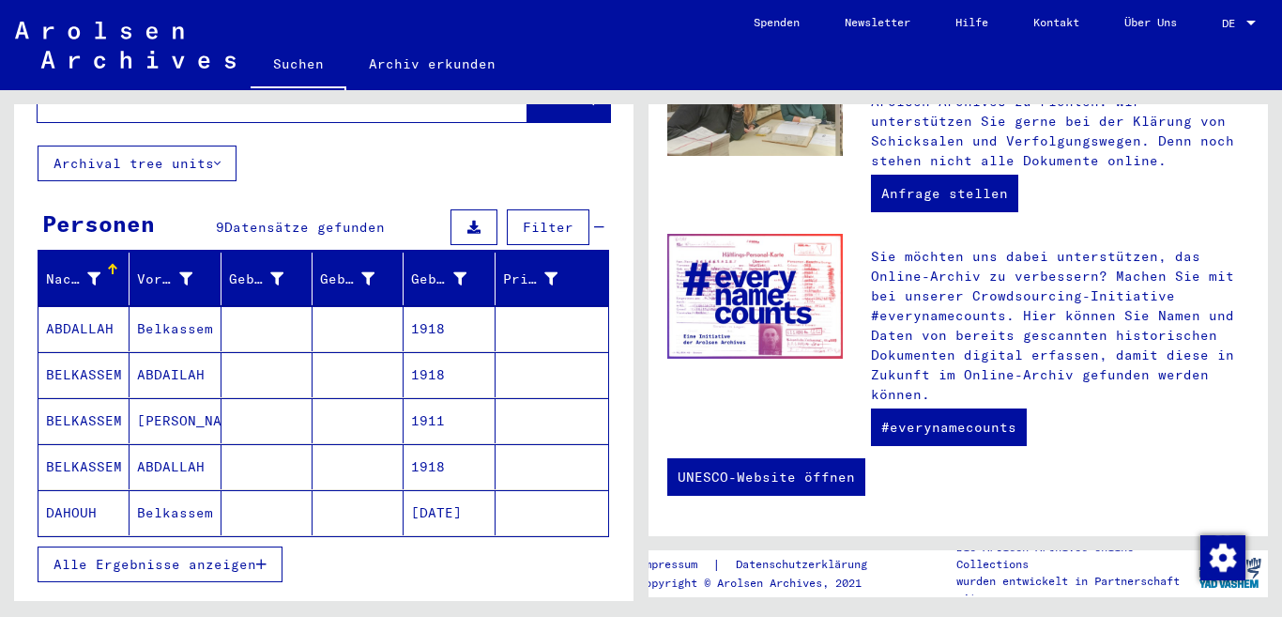
click at [190, 490] on mat-cell "Belkassem" at bounding box center [175, 512] width 91 height 45
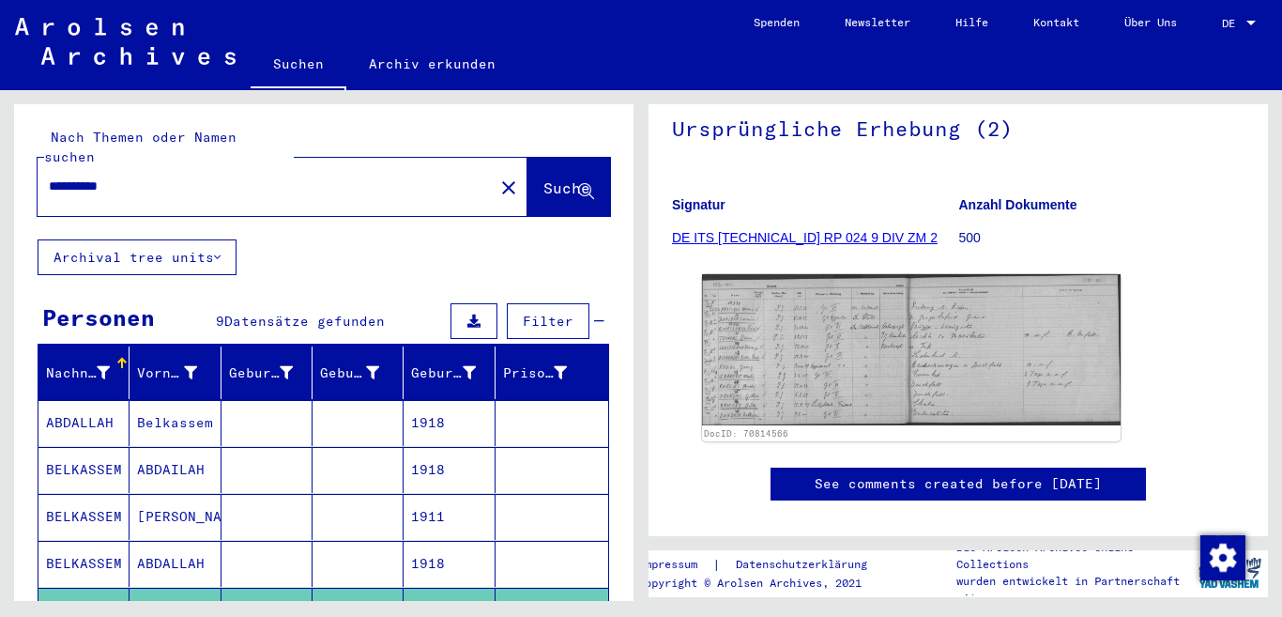
click at [134, 177] on input "*********" at bounding box center [266, 187] width 434 height 20
type input "*"
click at [557, 178] on span "Suche" at bounding box center [567, 187] width 47 height 19
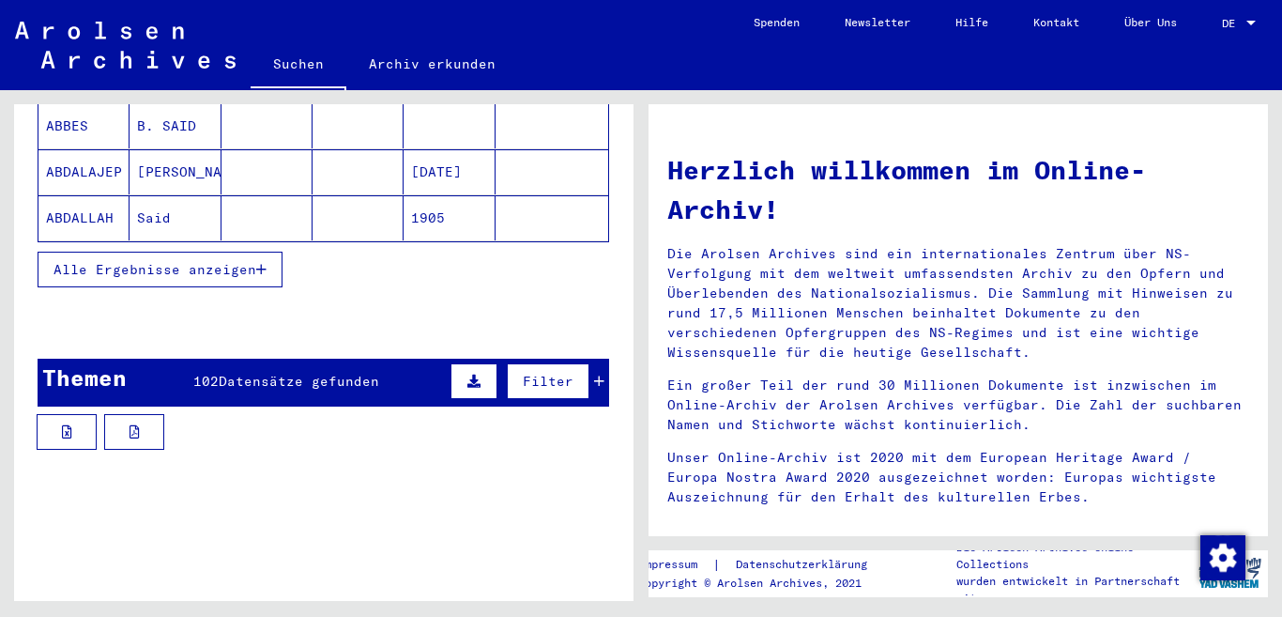
scroll to position [469, 0]
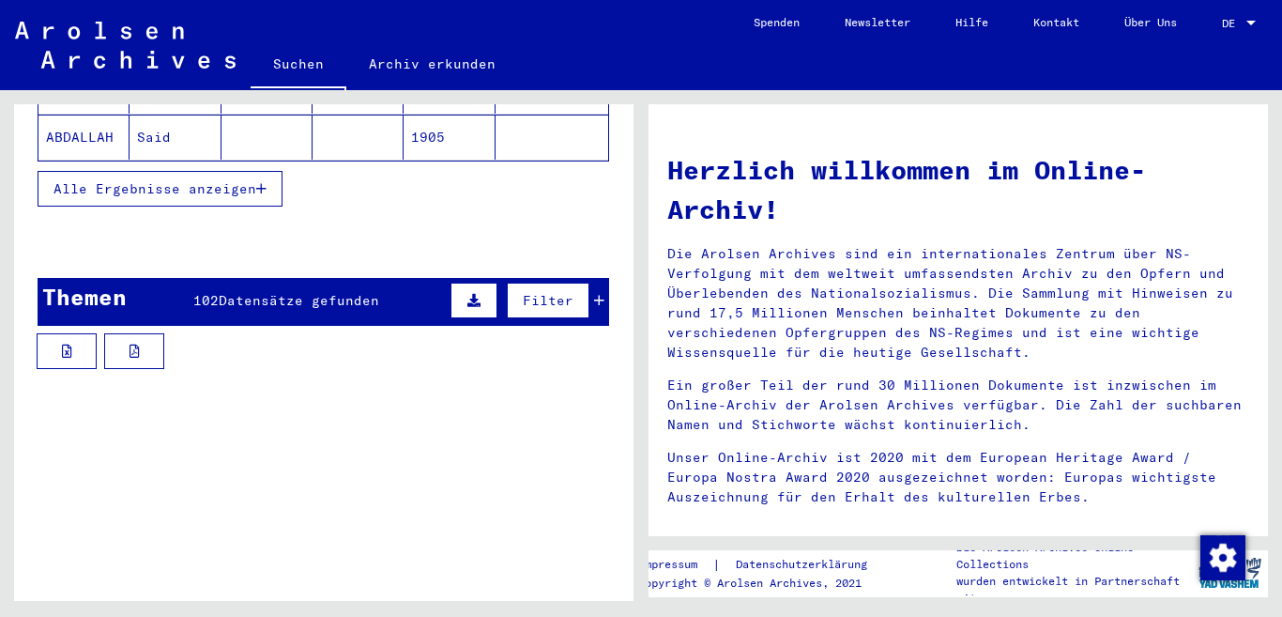
click at [524, 292] on span "Filter" at bounding box center [548, 300] width 51 height 17
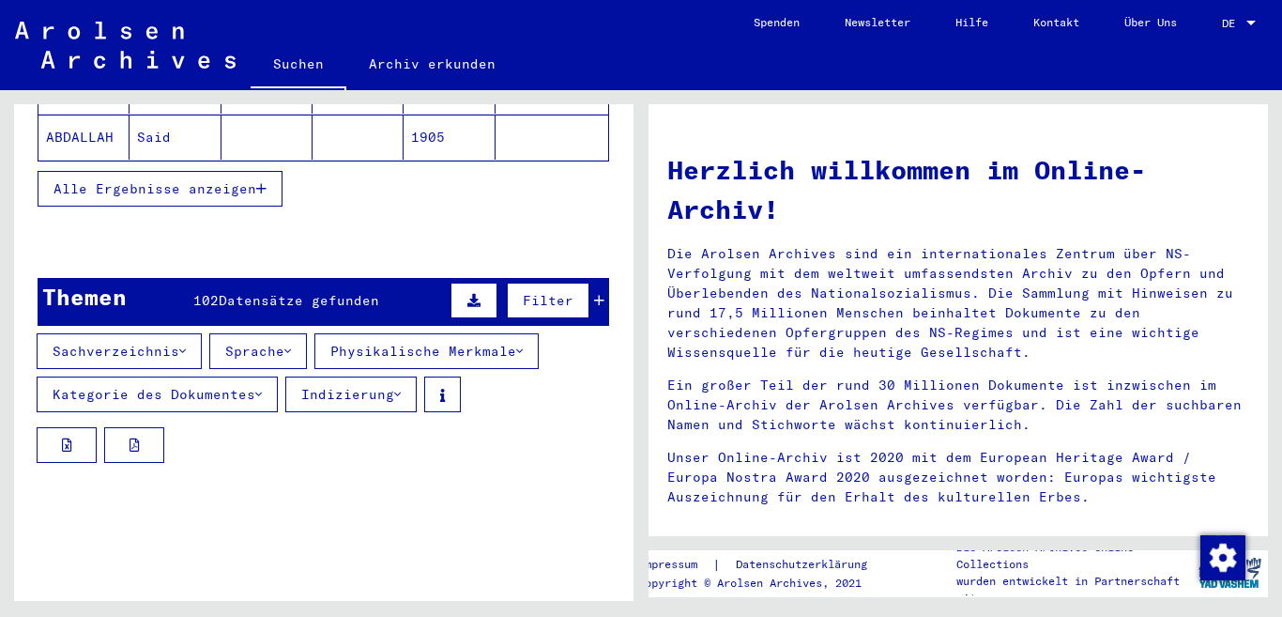
click at [527, 292] on span "Filter" at bounding box center [548, 300] width 51 height 17
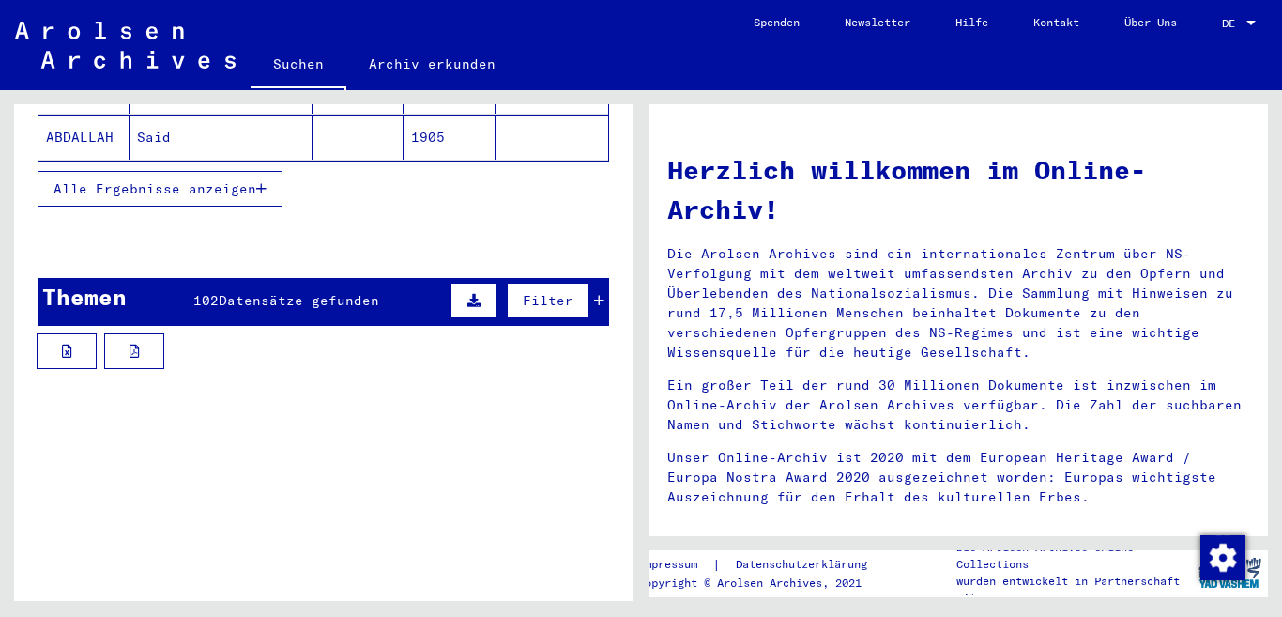
click at [527, 292] on span "Filter" at bounding box center [548, 300] width 51 height 17
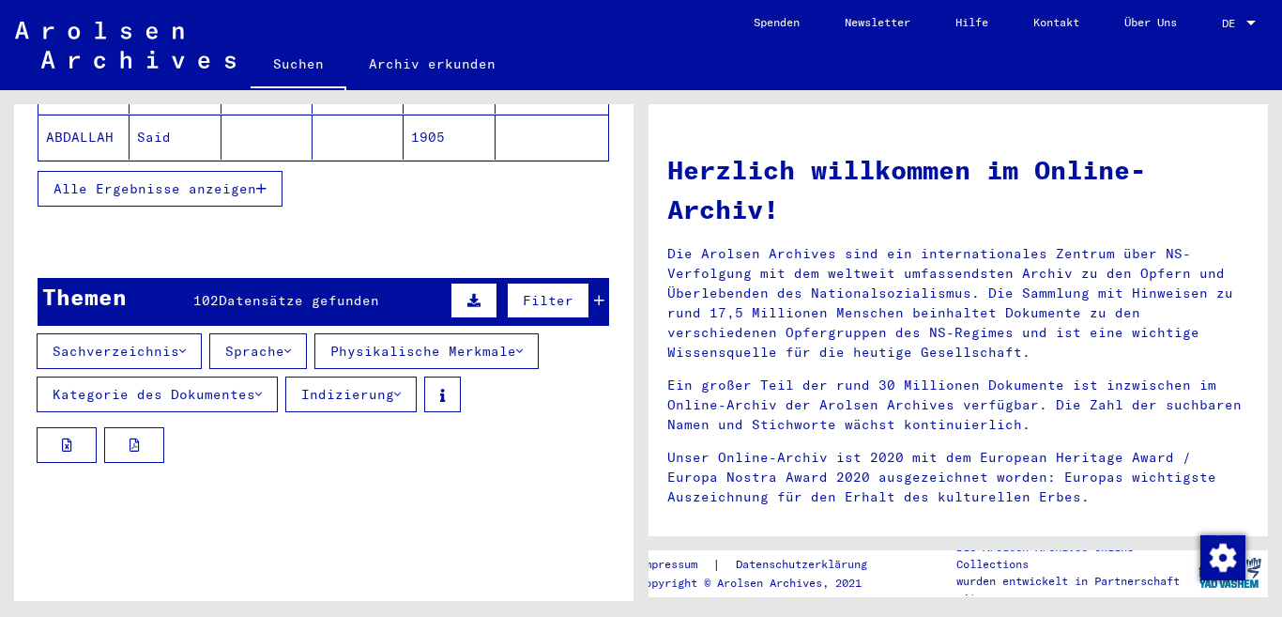
click at [527, 292] on span "Filter" at bounding box center [548, 300] width 51 height 17
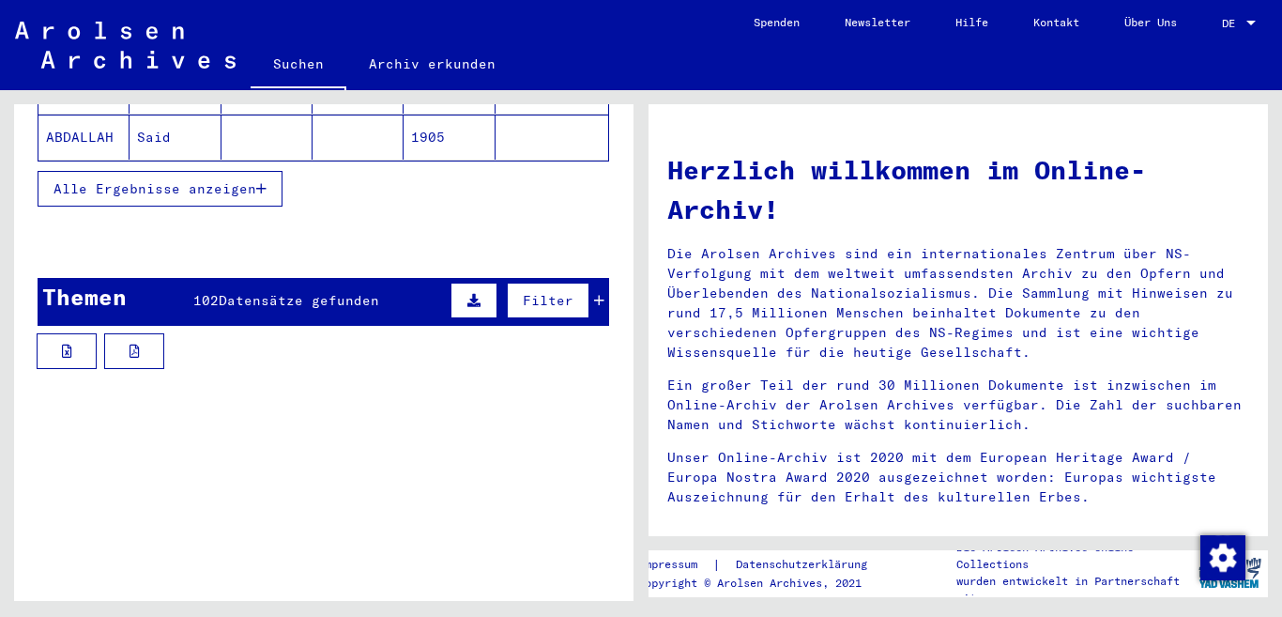
click at [527, 292] on span "Filter" at bounding box center [548, 300] width 51 height 17
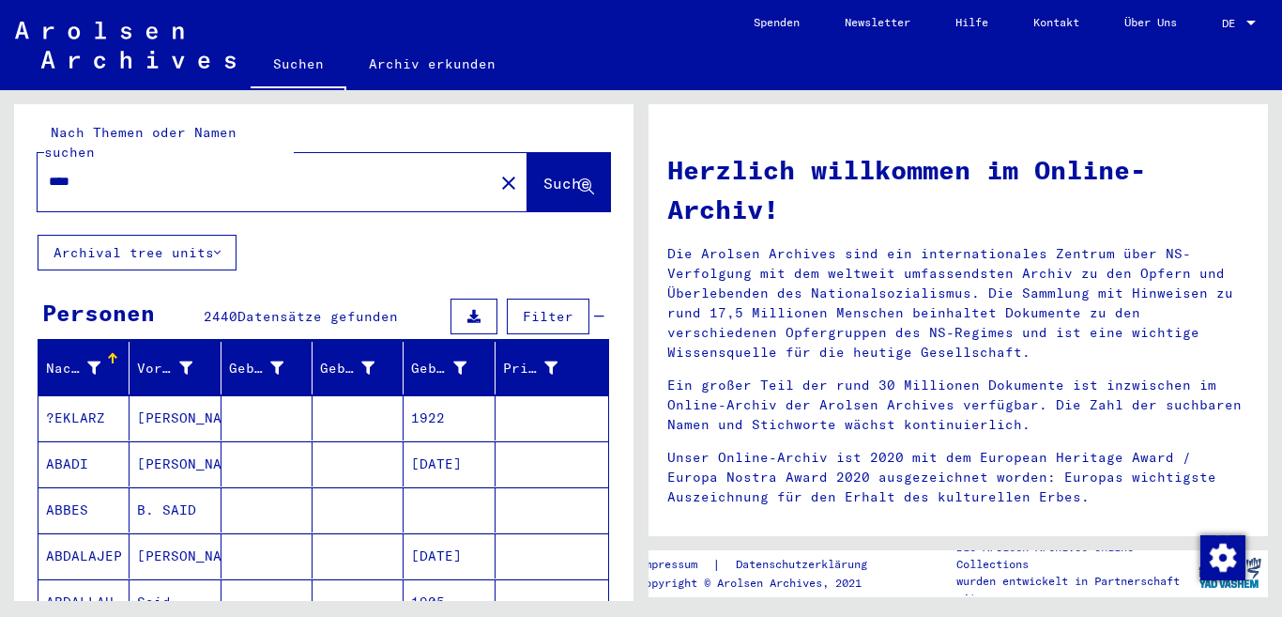
scroll to position [0, 0]
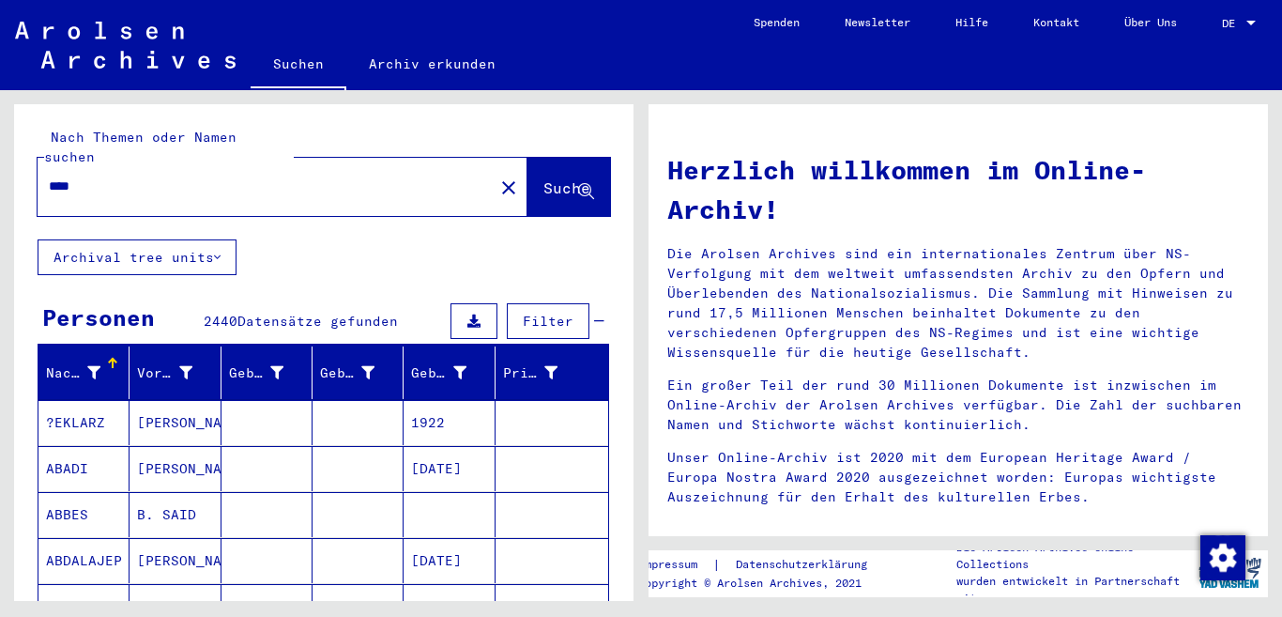
click at [82, 177] on input "****" at bounding box center [260, 187] width 422 height 20
type input "*"
click at [544, 178] on span "Suche" at bounding box center [567, 187] width 47 height 19
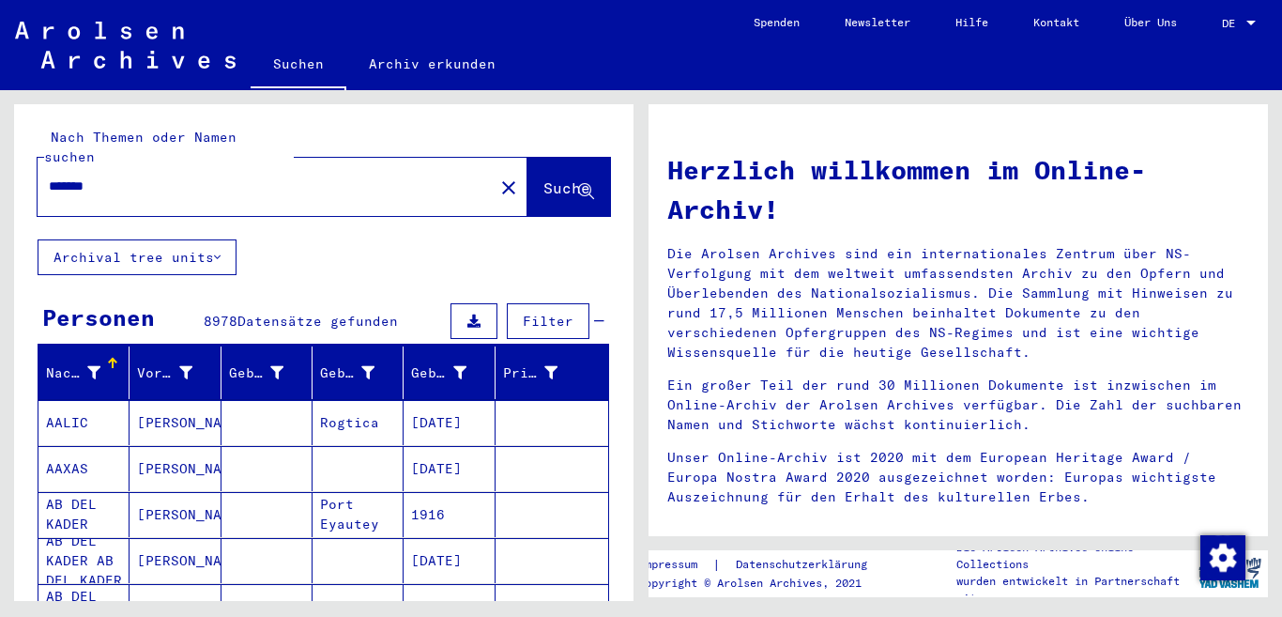
click at [115, 177] on input "*******" at bounding box center [260, 187] width 422 height 20
type input "*"
click at [544, 179] on span "Suche" at bounding box center [569, 189] width 51 height 20
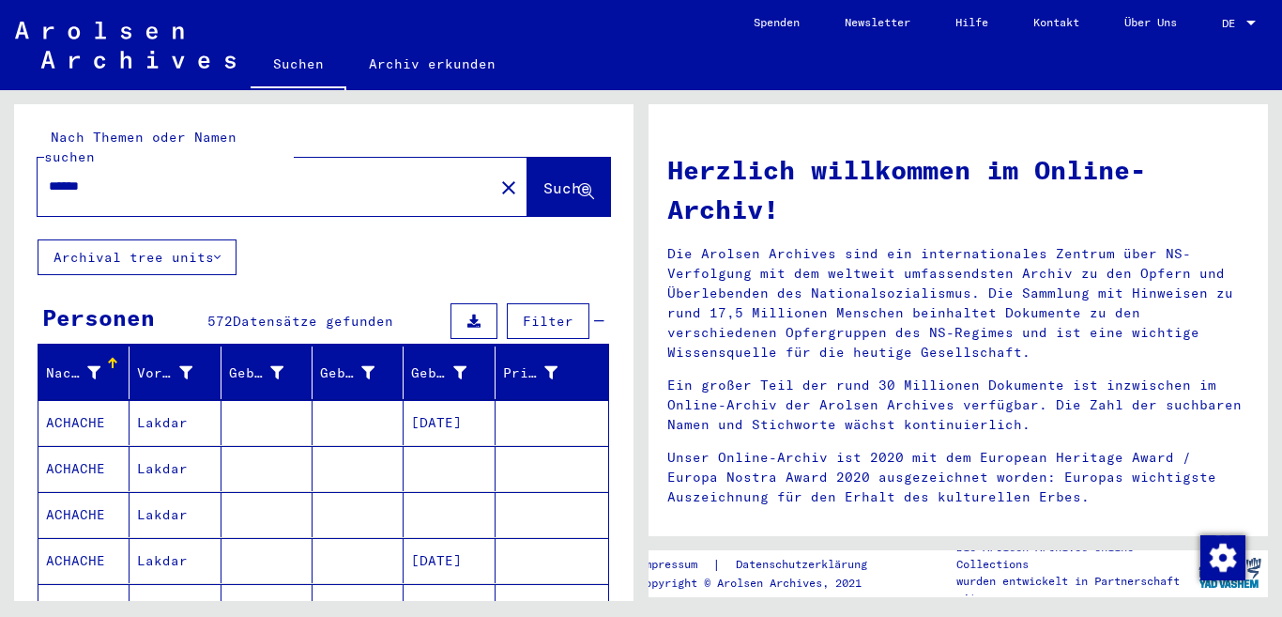
click at [101, 177] on input "******" at bounding box center [260, 187] width 422 height 20
type input "**********"
click at [559, 178] on span "Suche" at bounding box center [567, 187] width 47 height 19
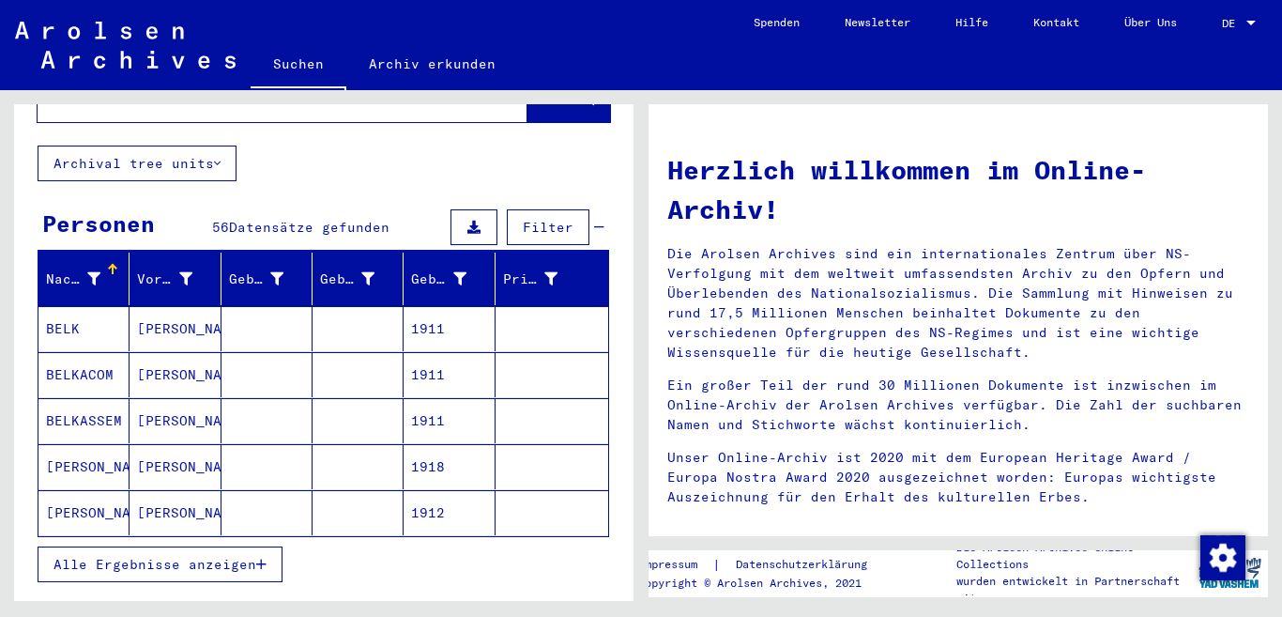
scroll to position [188, 0]
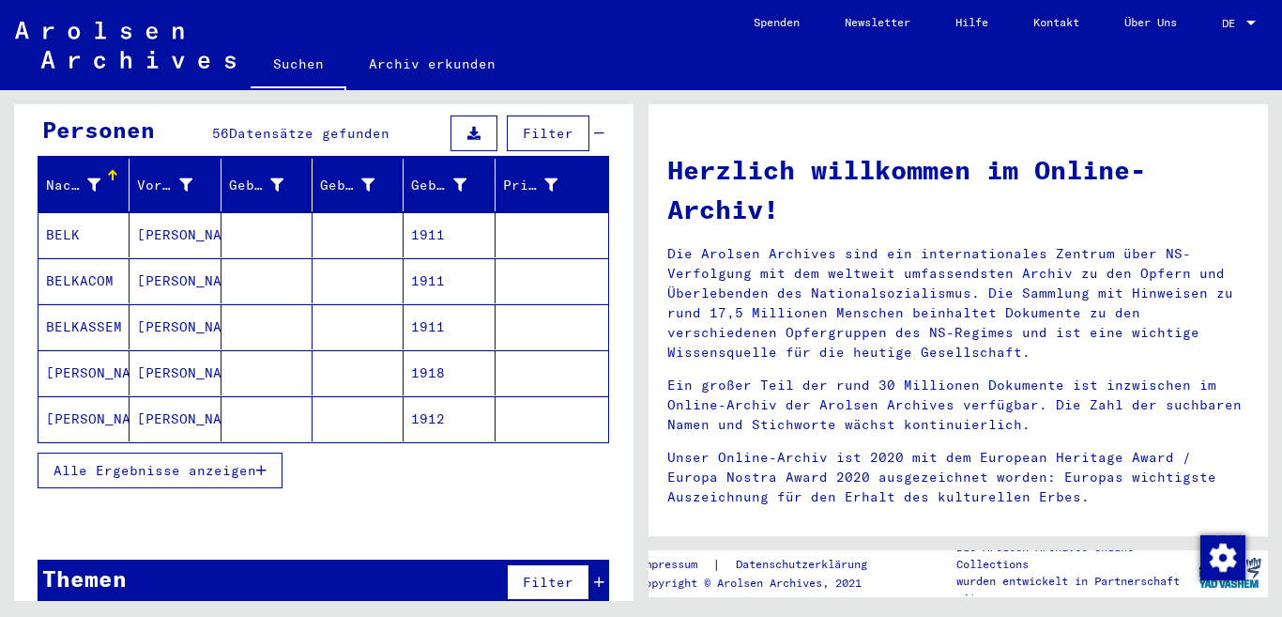
click at [408, 396] on mat-cell "1912" at bounding box center [449, 418] width 91 height 45
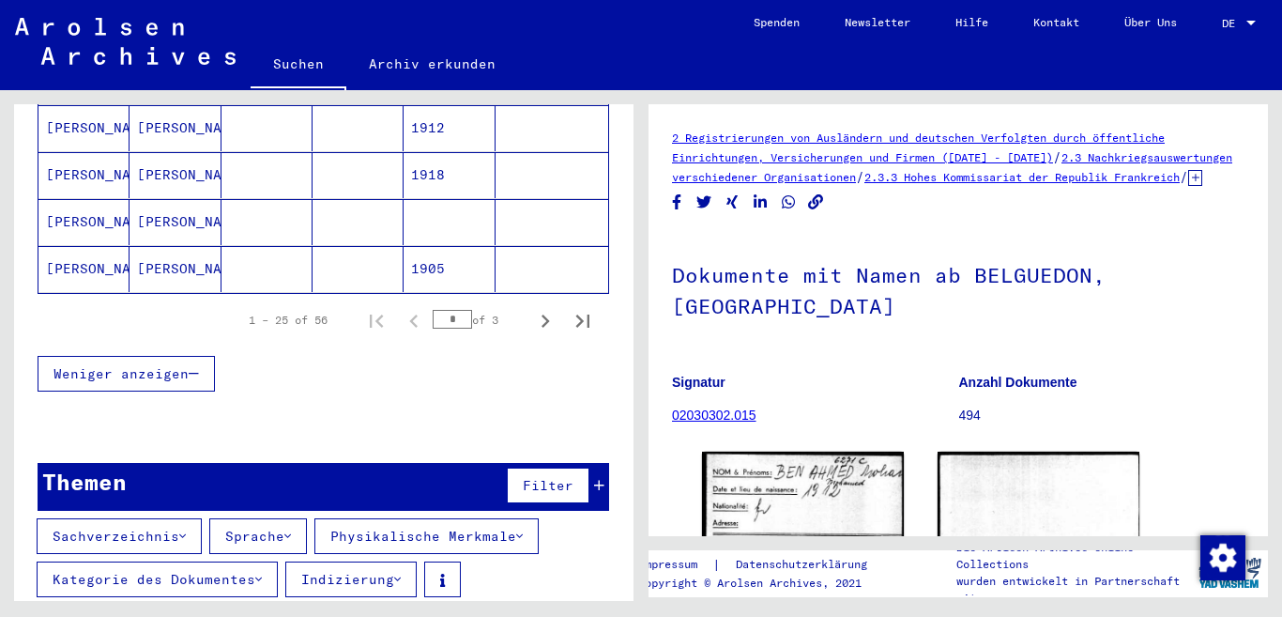
scroll to position [1285, 0]
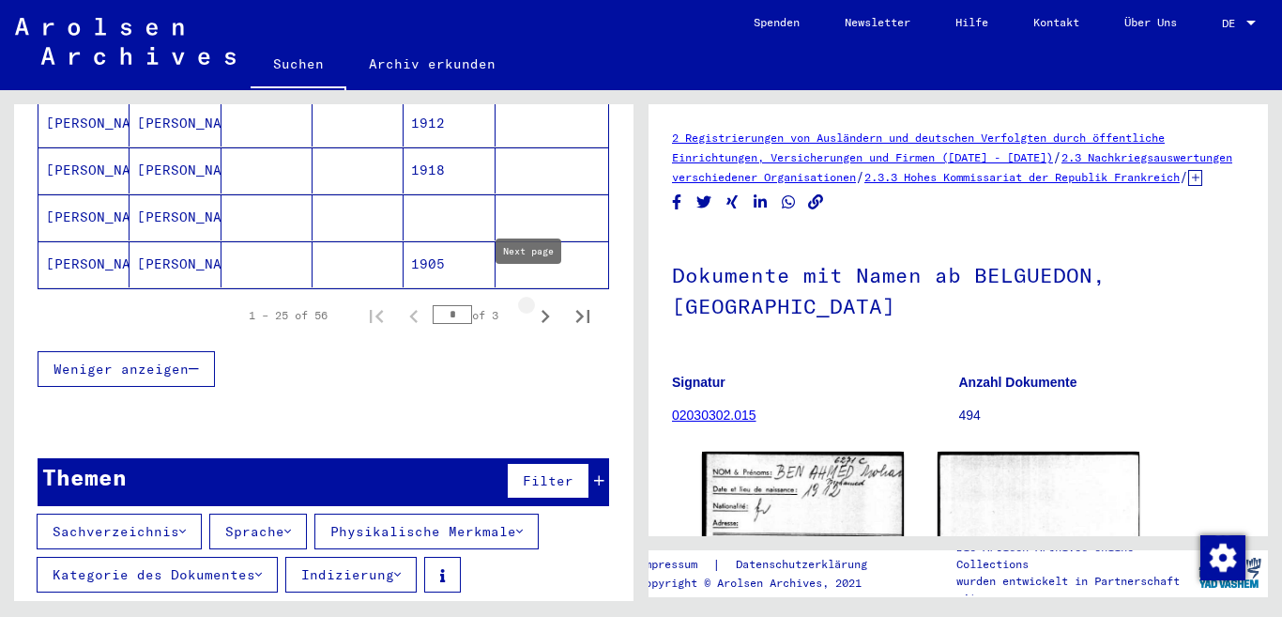
click at [532, 303] on icon "Next page" at bounding box center [545, 316] width 26 height 26
click at [533, 303] on icon "Next page" at bounding box center [545, 316] width 26 height 26
type input "*"
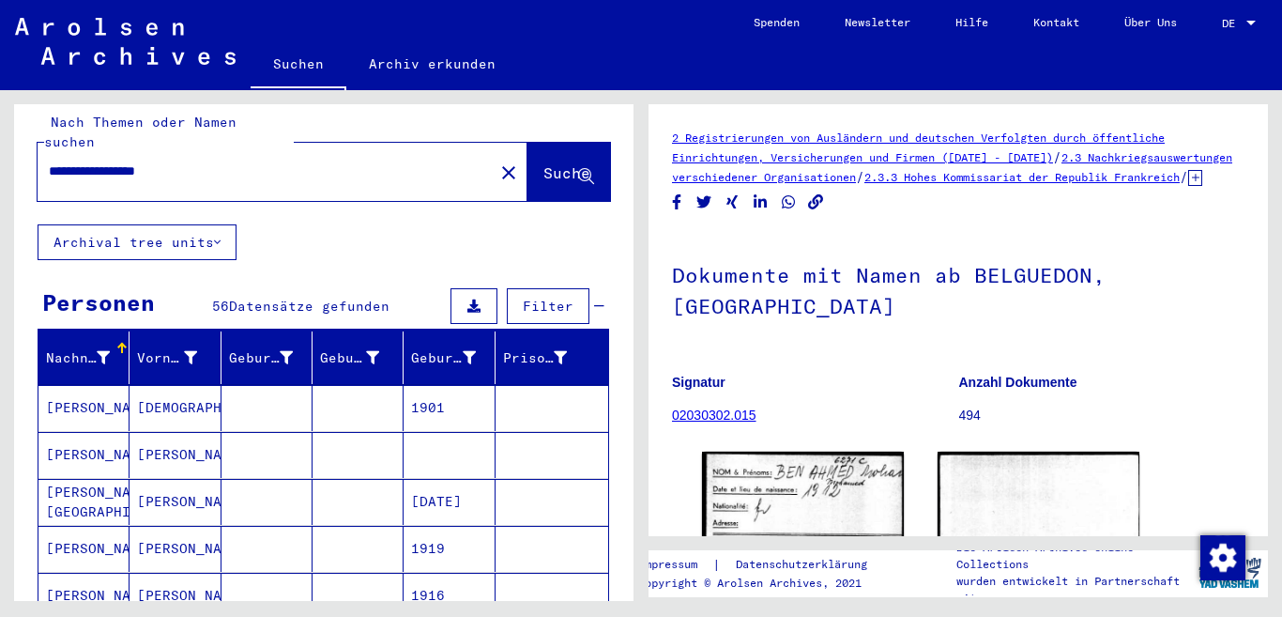
scroll to position [0, 0]
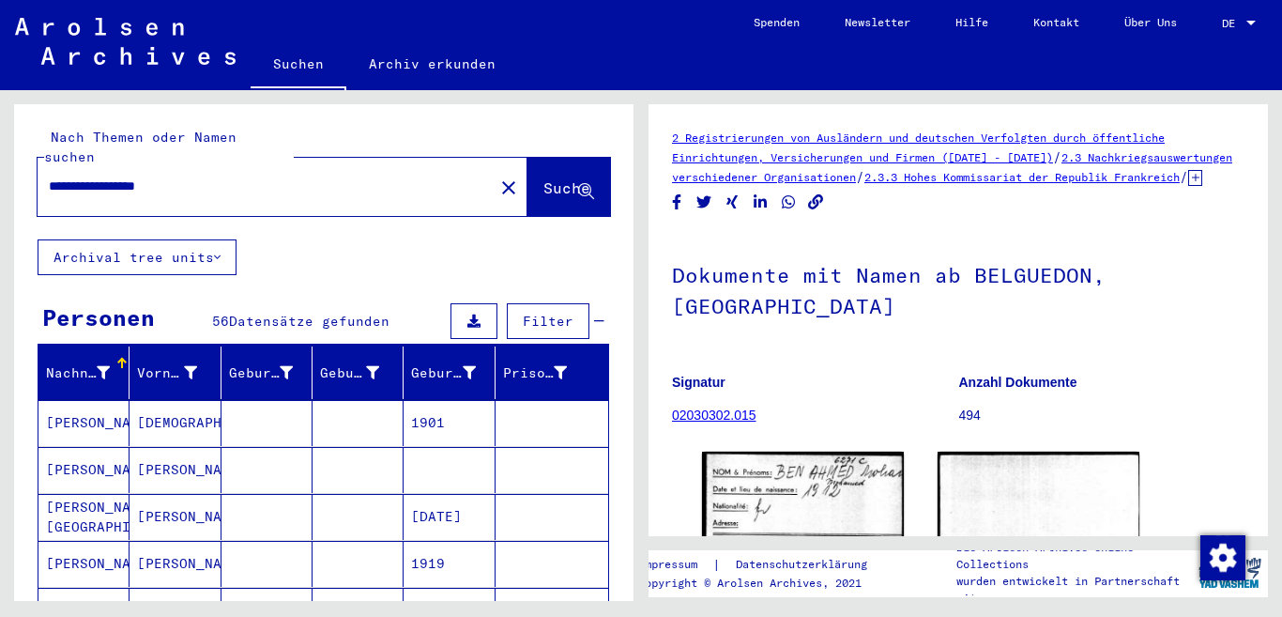
click at [205, 177] on input "**********" at bounding box center [266, 187] width 434 height 20
click at [544, 178] on span "Suche" at bounding box center [567, 187] width 47 height 19
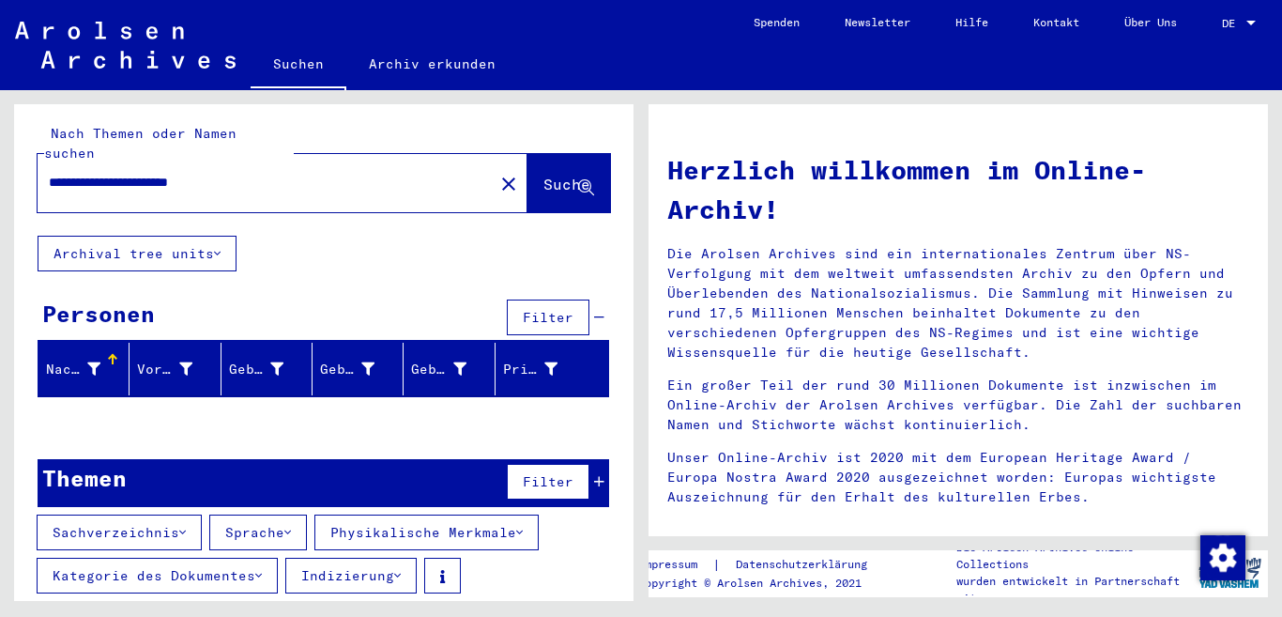
scroll to position [5, 0]
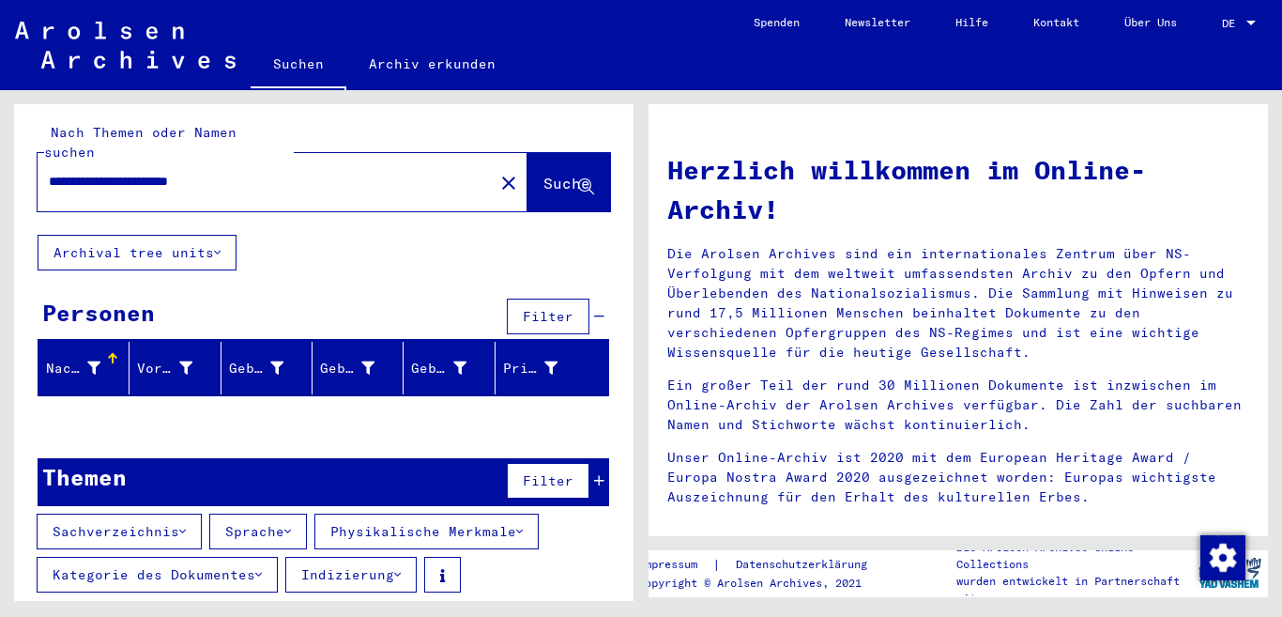
click at [530, 175] on button "Suche" at bounding box center [569, 182] width 83 height 58
click at [529, 178] on button "Suche" at bounding box center [569, 182] width 83 height 58
click at [523, 308] on span "Filter" at bounding box center [548, 316] width 51 height 17
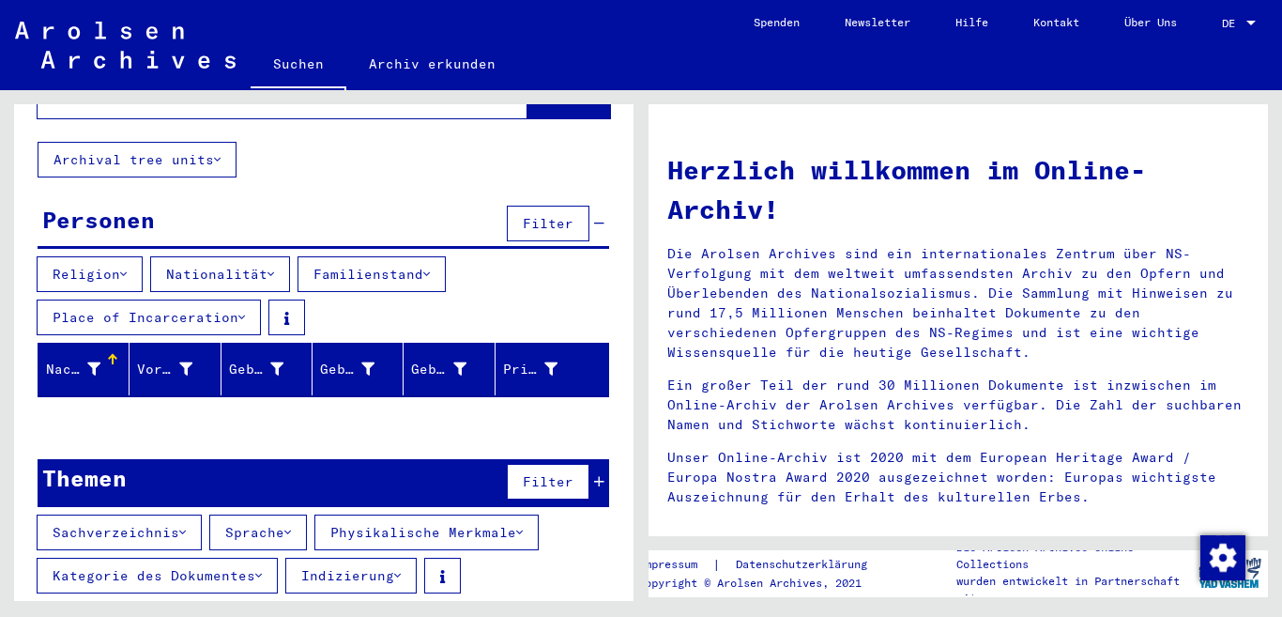
scroll to position [99, 0]
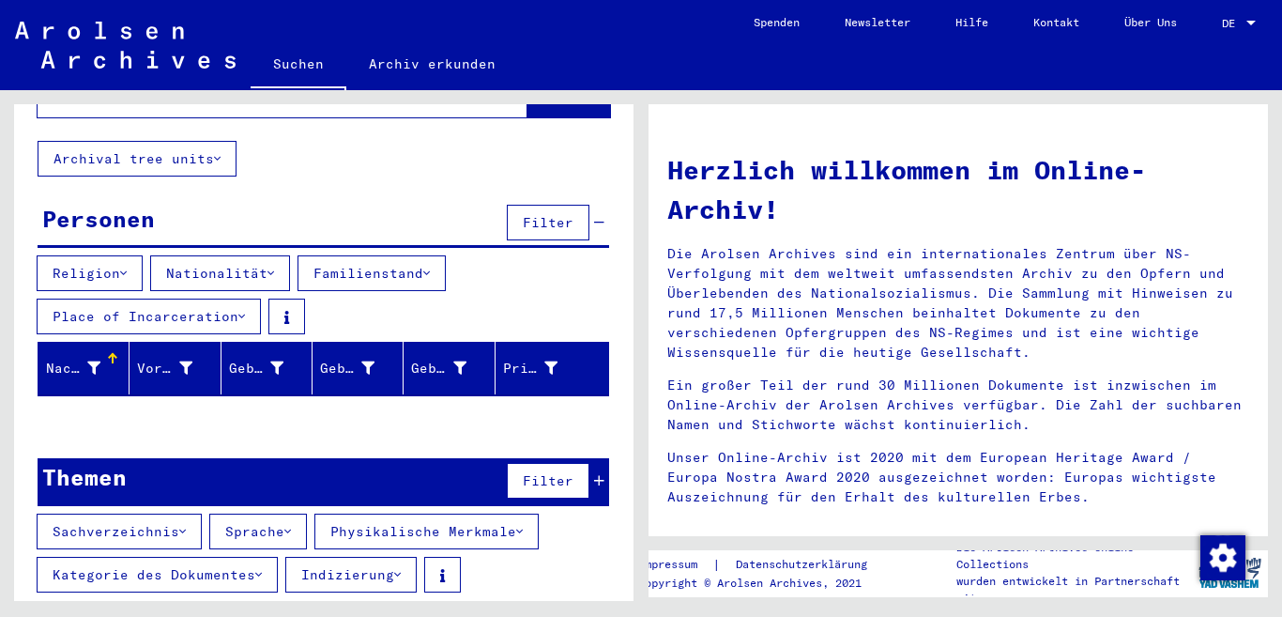
click at [541, 472] on span "Filter" at bounding box center [548, 480] width 51 height 17
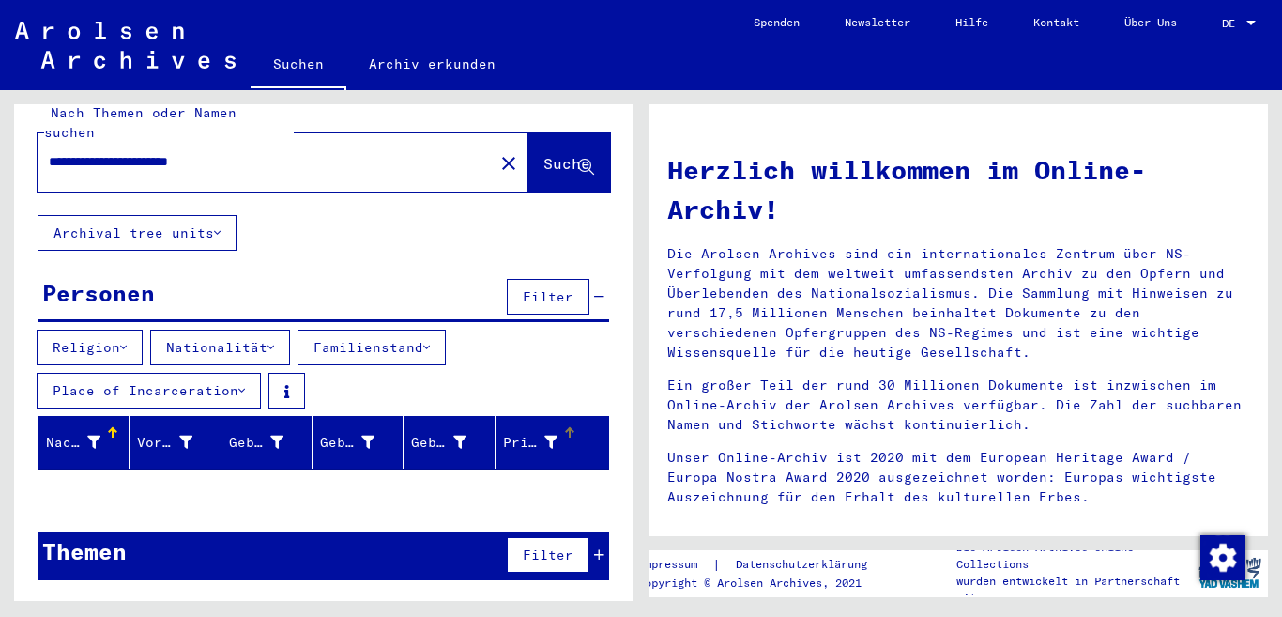
scroll to position [5, 0]
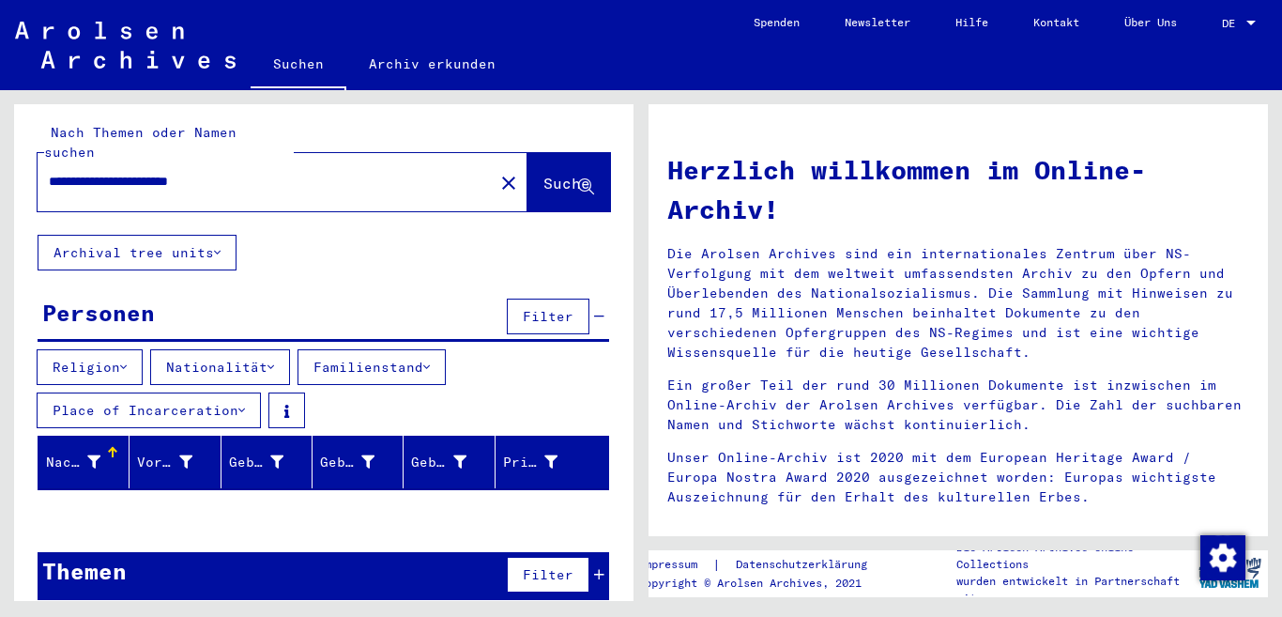
click at [134, 172] on input "**********" at bounding box center [260, 182] width 422 height 20
click at [549, 174] on span "Suche" at bounding box center [567, 183] width 47 height 19
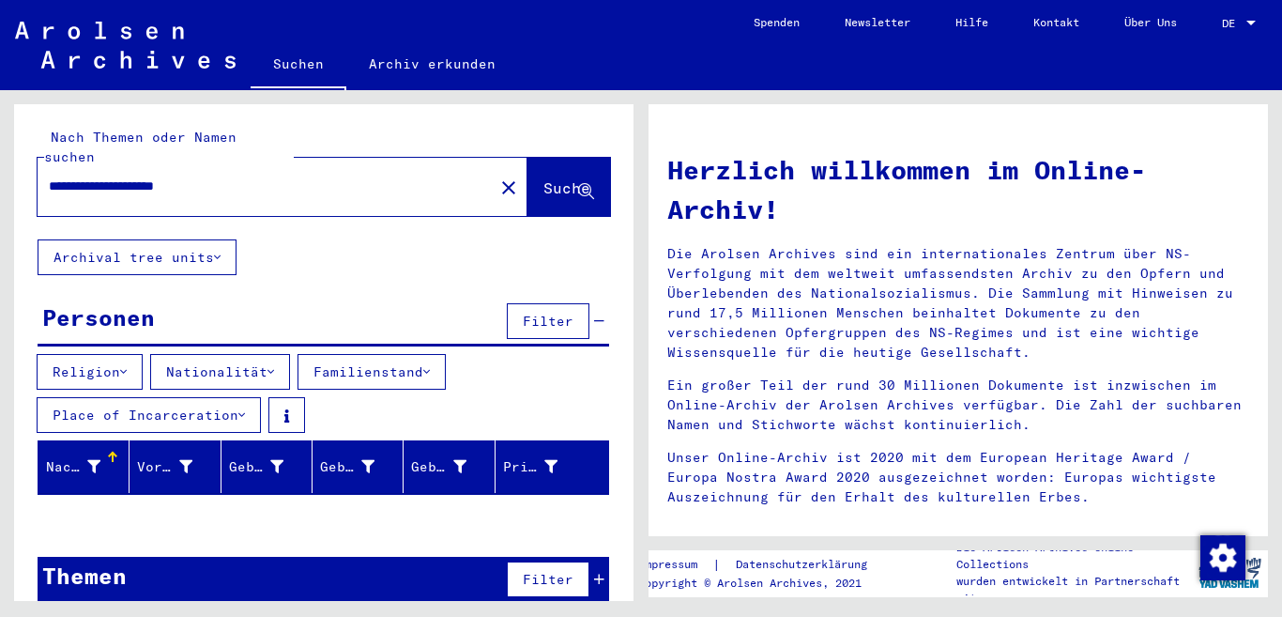
click at [104, 177] on input "**********" at bounding box center [260, 187] width 422 height 20
type input "**********"
click at [544, 178] on span "Suche" at bounding box center [567, 187] width 47 height 19
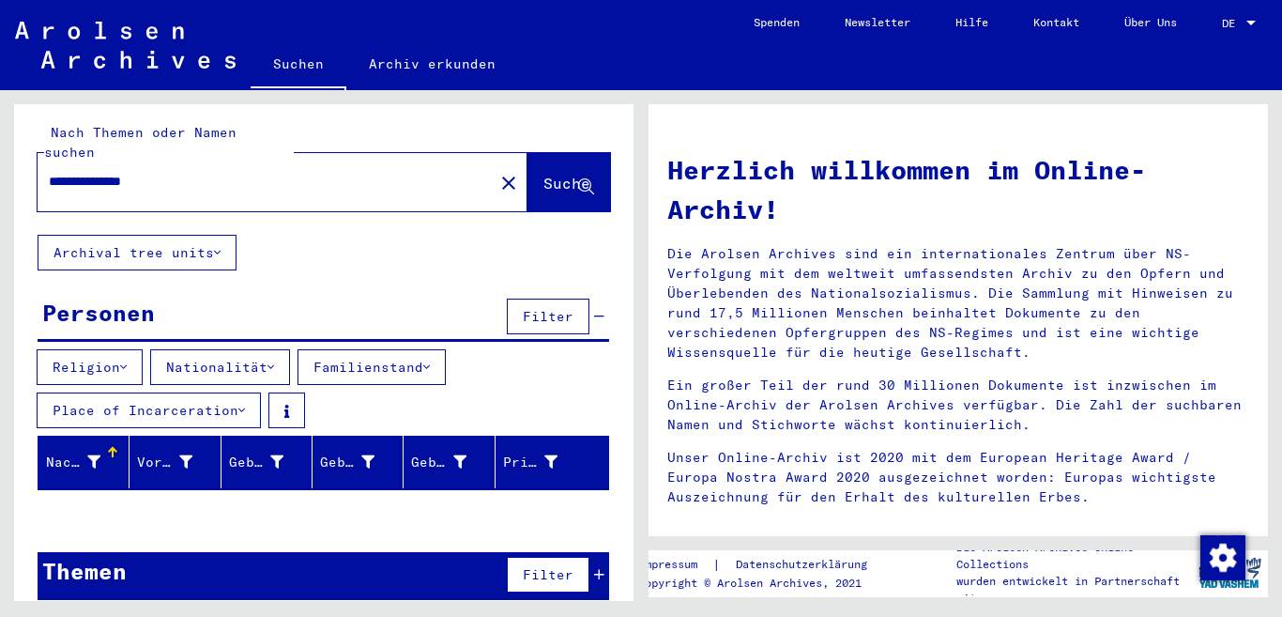
click at [523, 308] on span "Filter" at bounding box center [548, 316] width 51 height 17
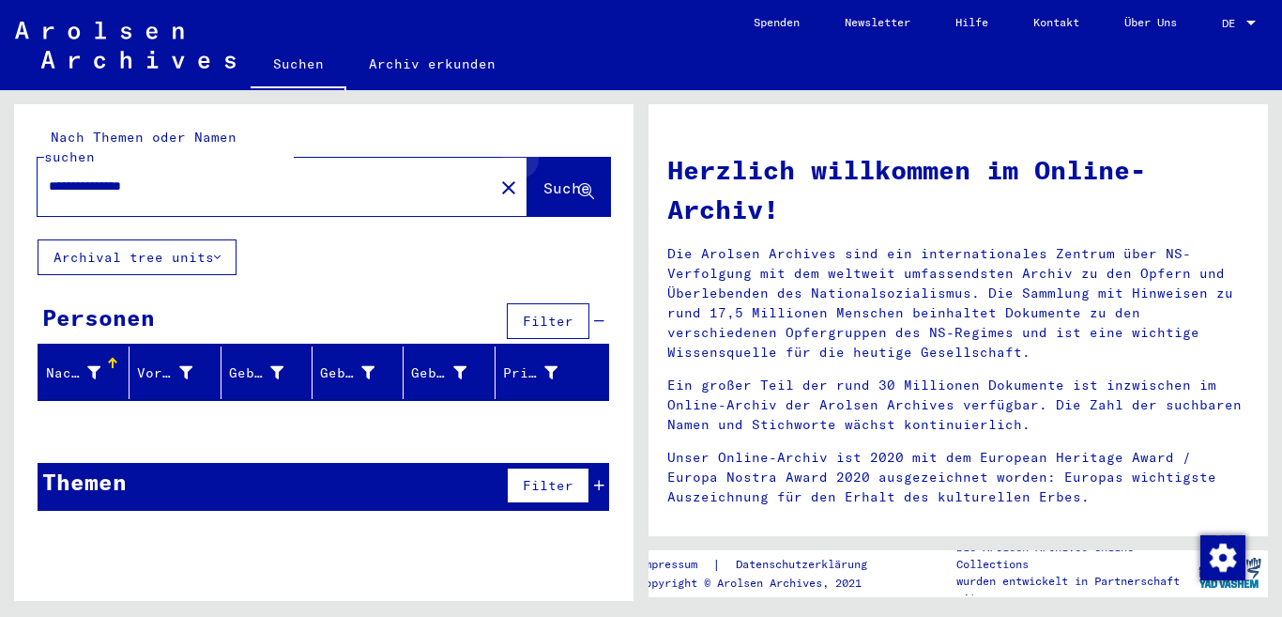
click at [587, 178] on span "Suche" at bounding box center [567, 187] width 47 height 19
